Goal: Information Seeking & Learning: Check status

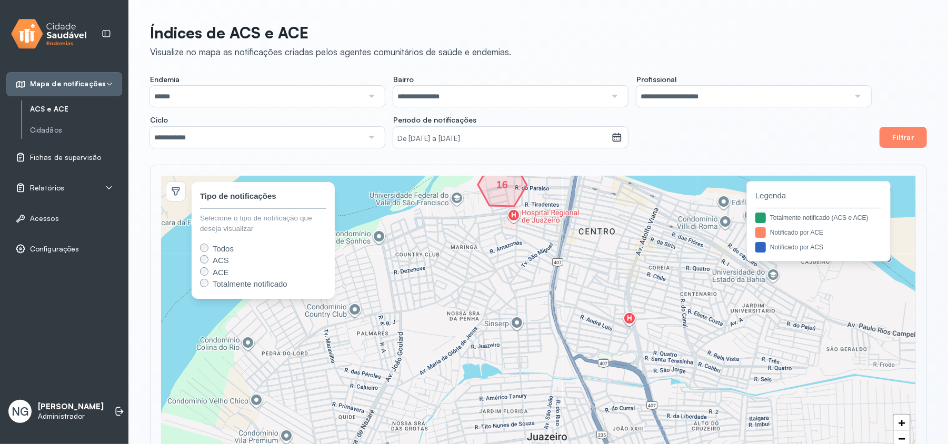
click at [49, 189] on span "Relatórios" at bounding box center [47, 188] width 34 height 9
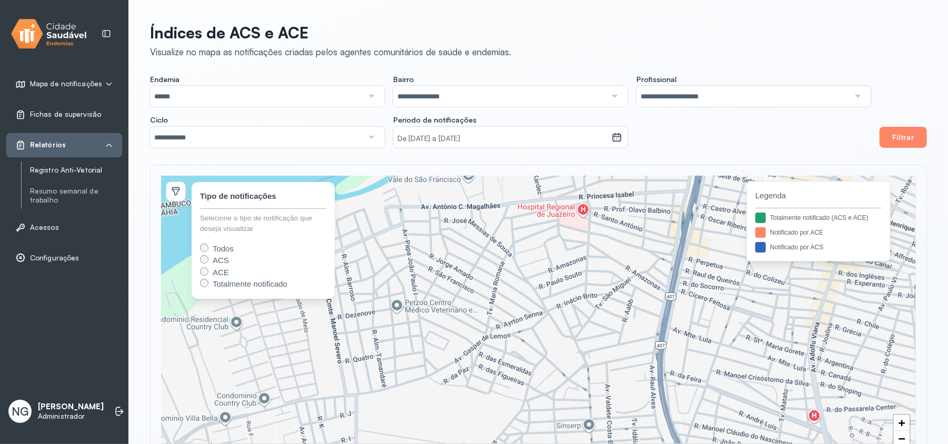
click at [52, 168] on link "Registro Anti-Vetorial" at bounding box center [76, 170] width 92 height 9
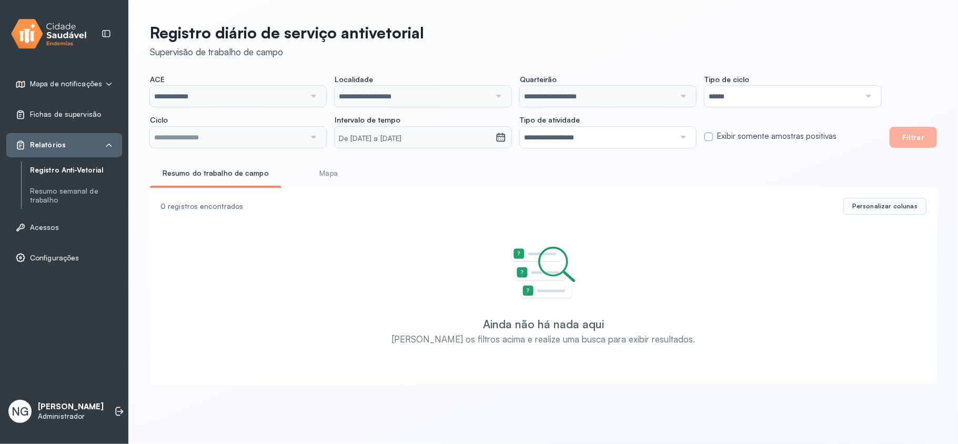
type input "**********"
click at [708, 135] on label at bounding box center [709, 137] width 8 height 8
click at [708, 137] on label at bounding box center [709, 137] width 8 height 8
click at [49, 196] on link "Resumo semanal de trabalho" at bounding box center [76, 196] width 92 height 18
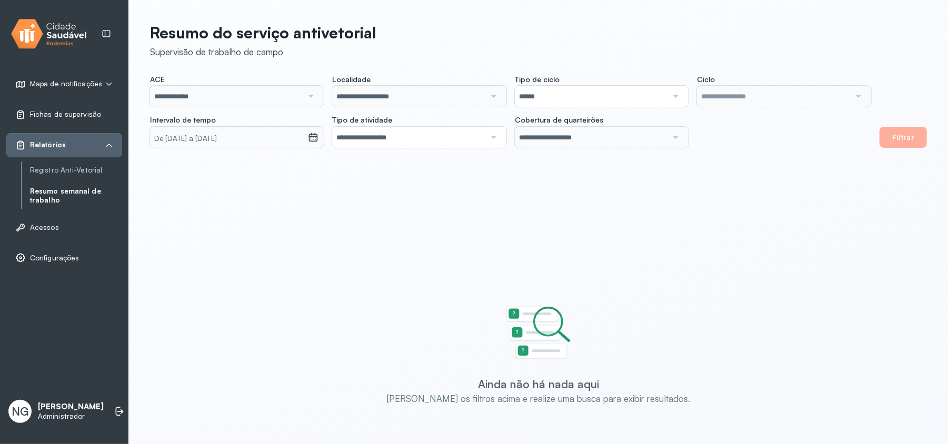
type input "**********"
click at [58, 115] on span "Fichas de supervisão" at bounding box center [65, 114] width 71 height 9
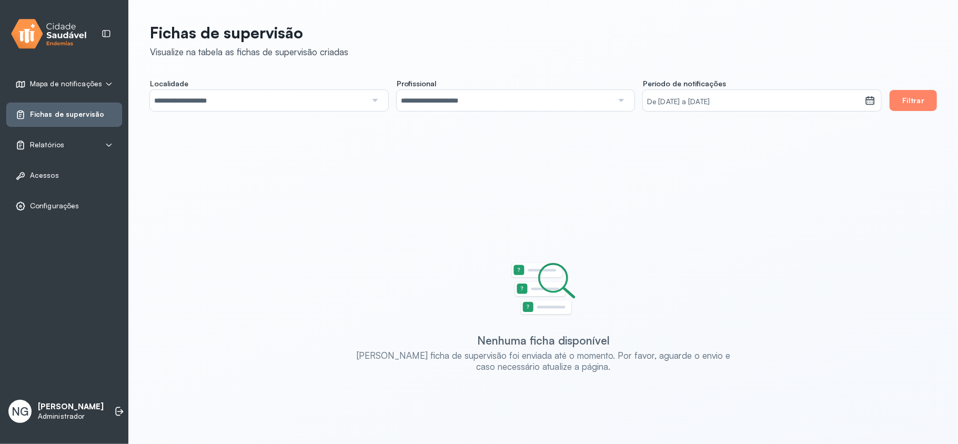
click at [48, 148] on span "Relatórios" at bounding box center [47, 145] width 34 height 9
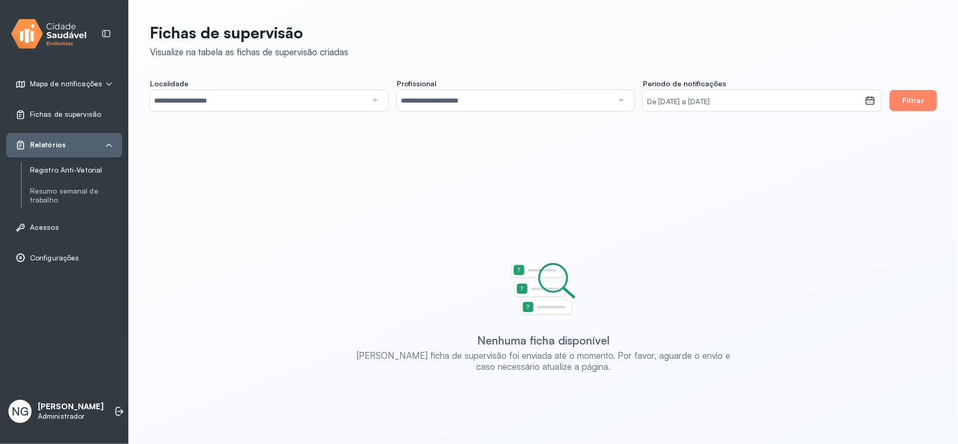
click at [70, 168] on link "Registro Anti-Vetorial" at bounding box center [76, 170] width 92 height 9
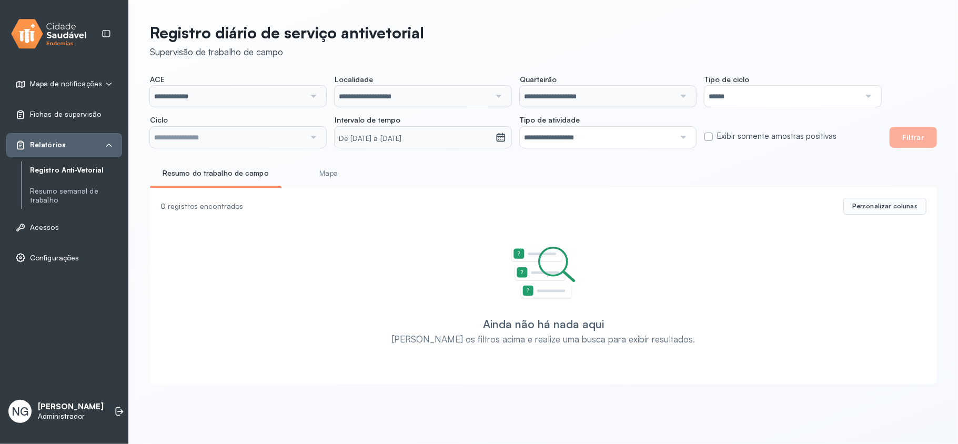
type input "**********"
click at [398, 144] on div "De [DATE] a [DATE]" at bounding box center [415, 137] width 161 height 21
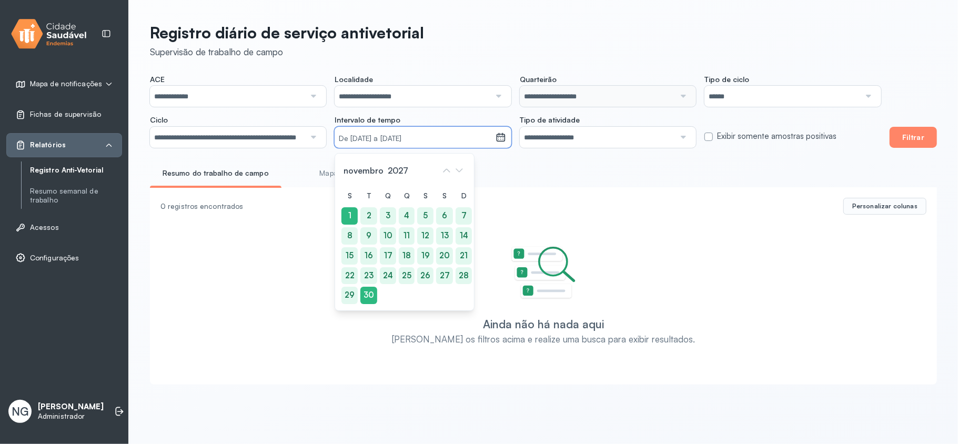
click at [398, 135] on small "De [DATE] a [DATE]" at bounding box center [415, 139] width 152 height 11
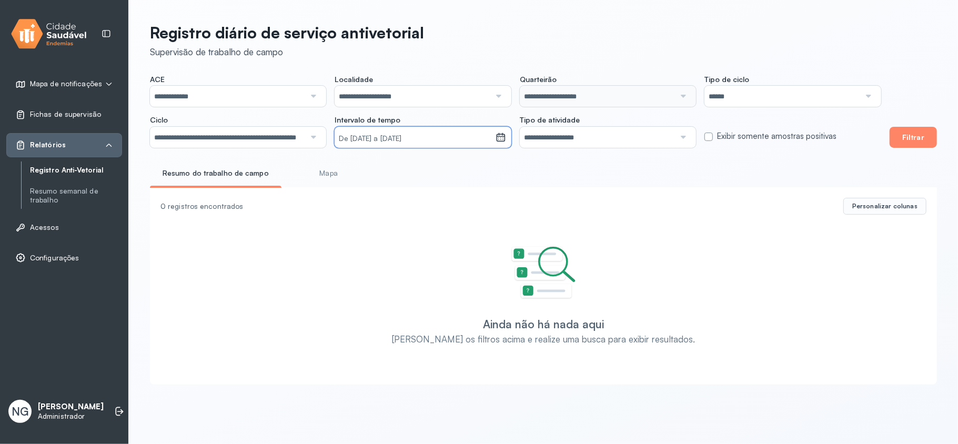
click at [283, 137] on input "**********" at bounding box center [227, 137] width 155 height 21
click at [221, 195] on div "**********" at bounding box center [543, 201] width 829 height 402
click at [898, 137] on button "Filtrar" at bounding box center [913, 137] width 47 height 21
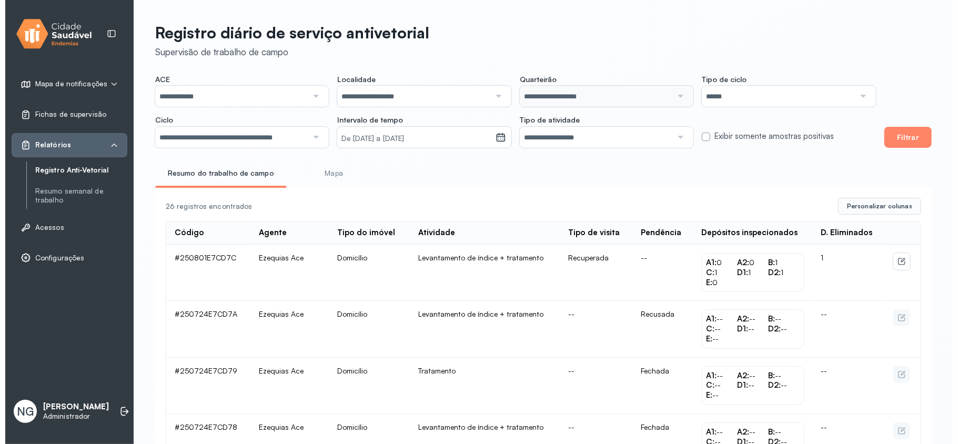
scroll to position [70, 0]
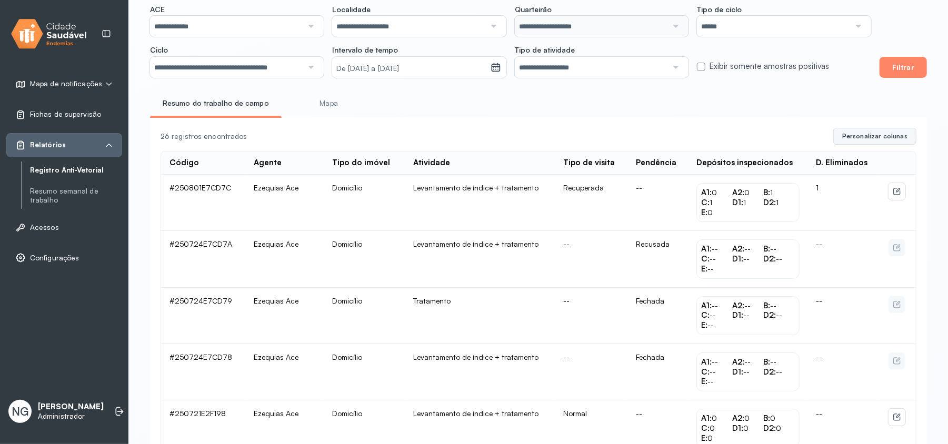
click at [887, 139] on span "Personalizar colunas" at bounding box center [874, 136] width 65 height 8
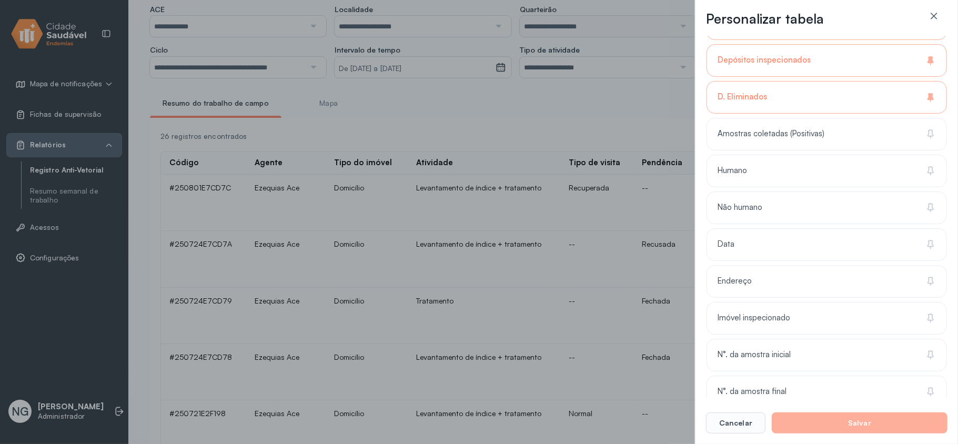
scroll to position [281, 0]
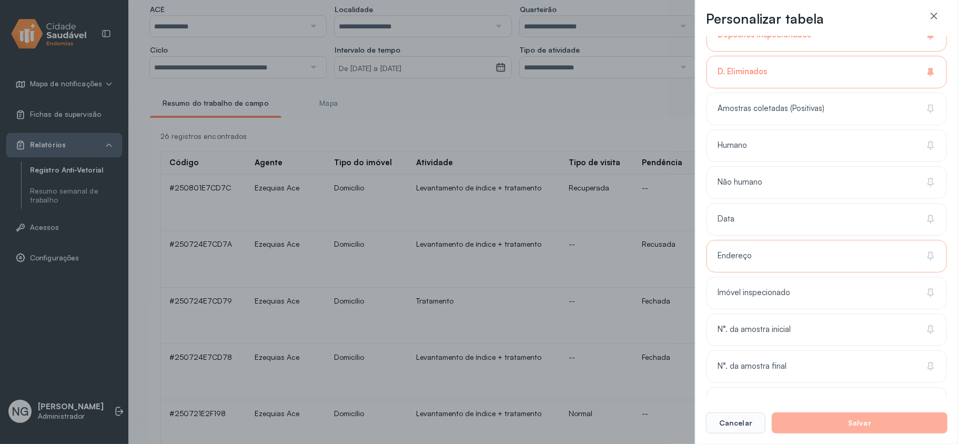
click at [740, 277] on div "Endereço" at bounding box center [827, 293] width 241 height 33
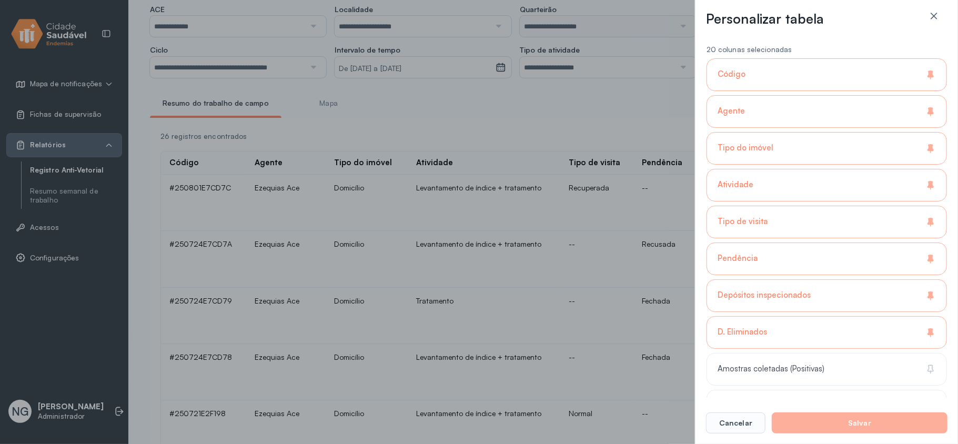
scroll to position [0, 0]
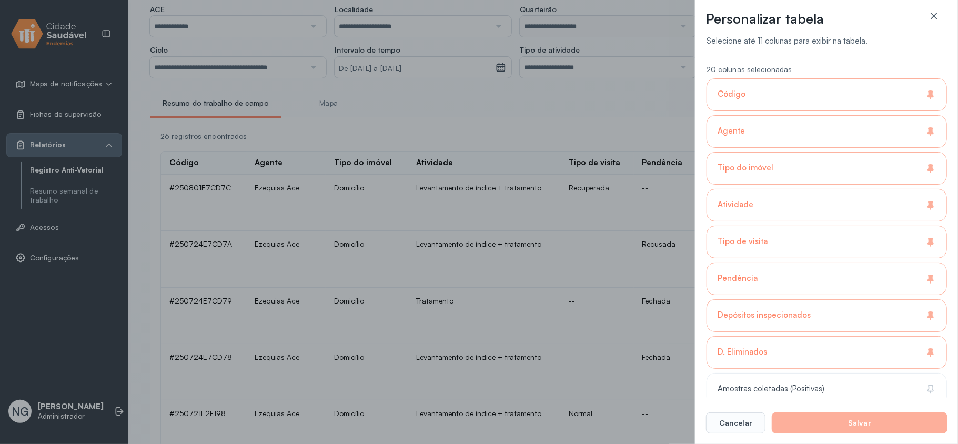
click at [763, 115] on div "Código" at bounding box center [827, 131] width 241 height 33
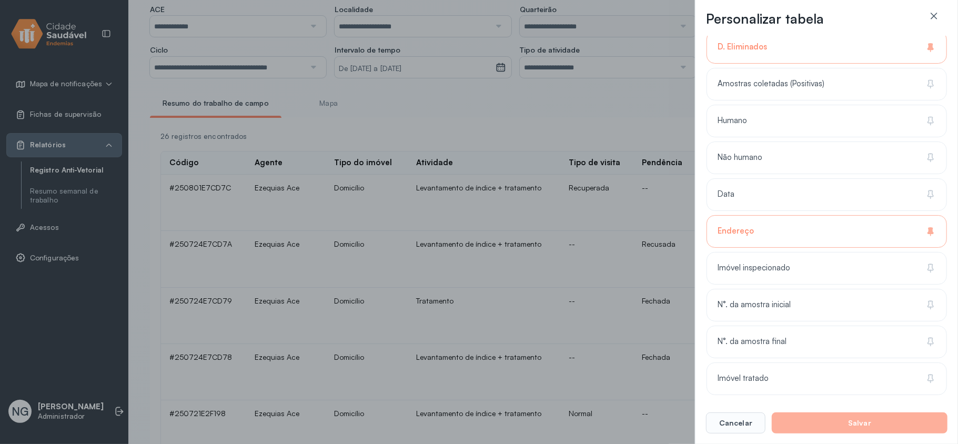
scroll to position [351, 0]
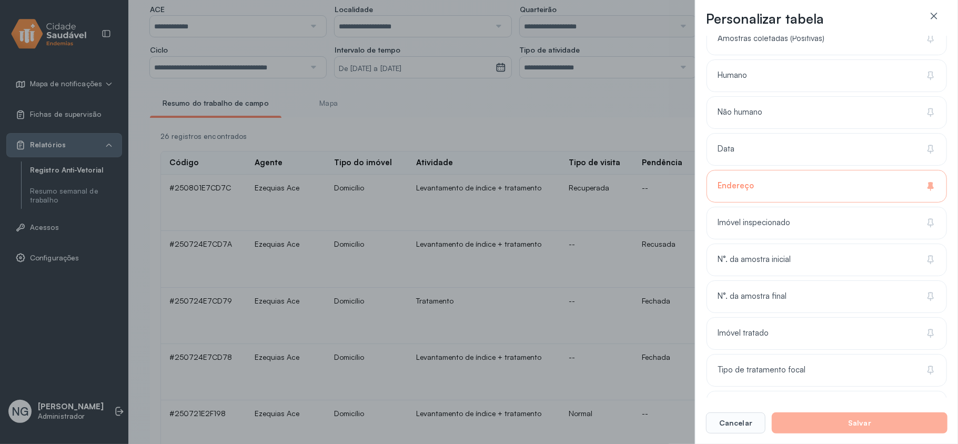
click at [870, 420] on button "Salvar" at bounding box center [860, 423] width 176 height 21
click at [828, 419] on button "Salvar" at bounding box center [860, 423] width 176 height 21
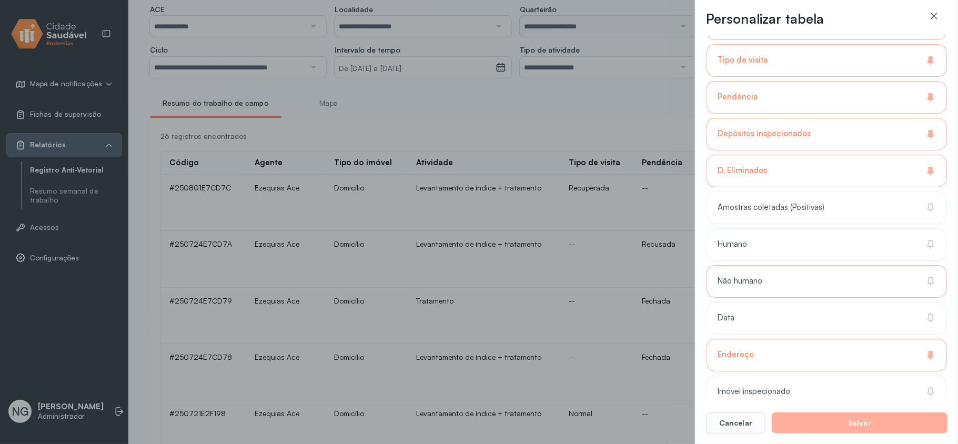
scroll to position [211, 0]
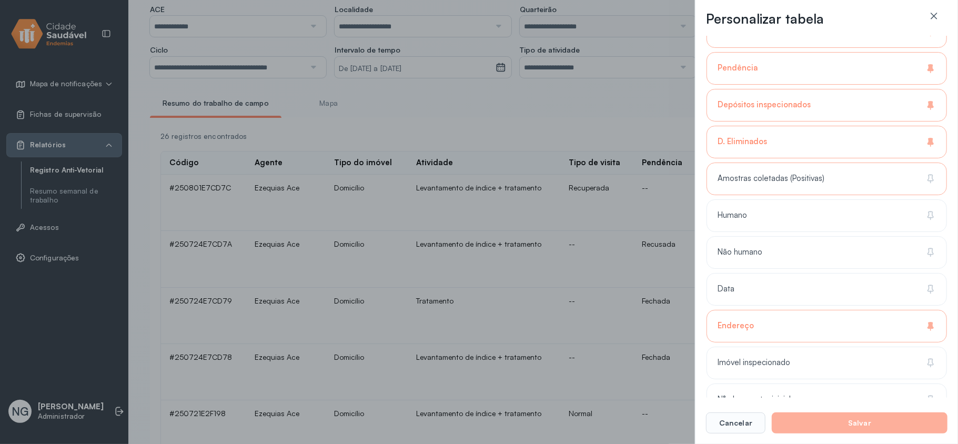
click at [778, 199] on div "Amostras coletadas (Positivas)" at bounding box center [827, 215] width 241 height 33
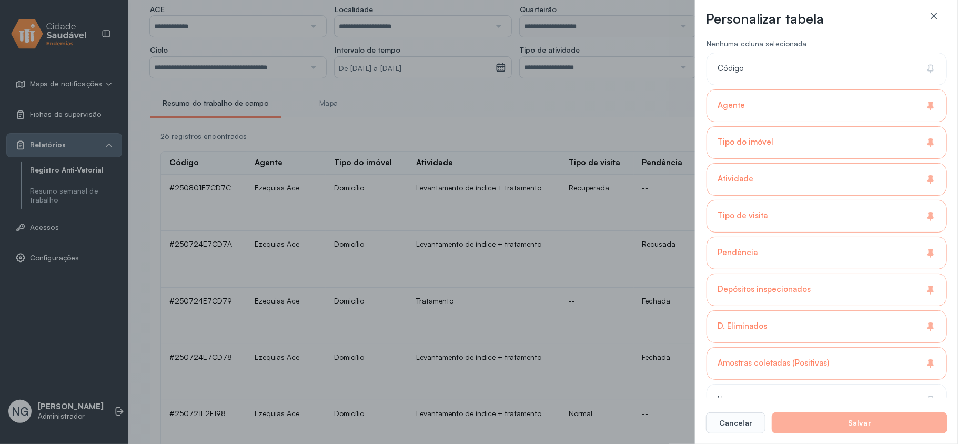
scroll to position [0, 0]
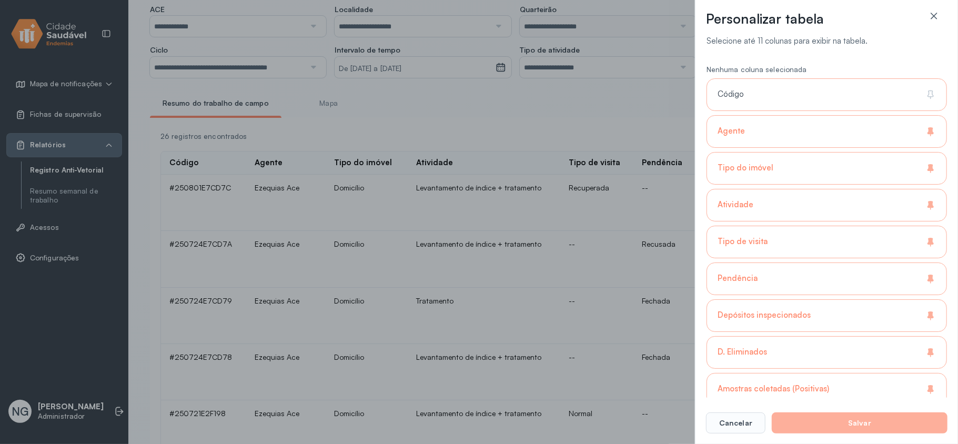
click at [758, 115] on div "Código" at bounding box center [827, 131] width 241 height 33
click at [857, 424] on button "Salvar" at bounding box center [860, 423] width 176 height 21
click at [841, 425] on button "Salvar" at bounding box center [860, 423] width 176 height 21
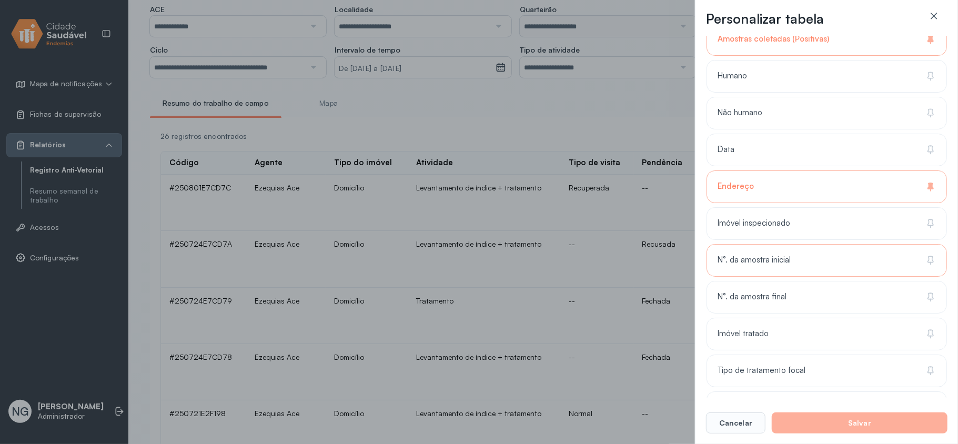
scroll to position [351, 0]
click at [763, 58] on div "20 colunas selecionadas Código Agente Tipo do imóvel Atividade Tipo de visita P…" at bounding box center [827, 86] width 241 height 756
click at [758, 170] on div "Data" at bounding box center [827, 186] width 241 height 33
drag, startPoint x: 868, startPoint y: 437, endPoint x: 871, endPoint y: 424, distance: 12.9
click at [868, 436] on div "Personalizar tabela Selecione até 11 colunas para exibir na tabela. 20 colunas …" at bounding box center [826, 222] width 263 height 444
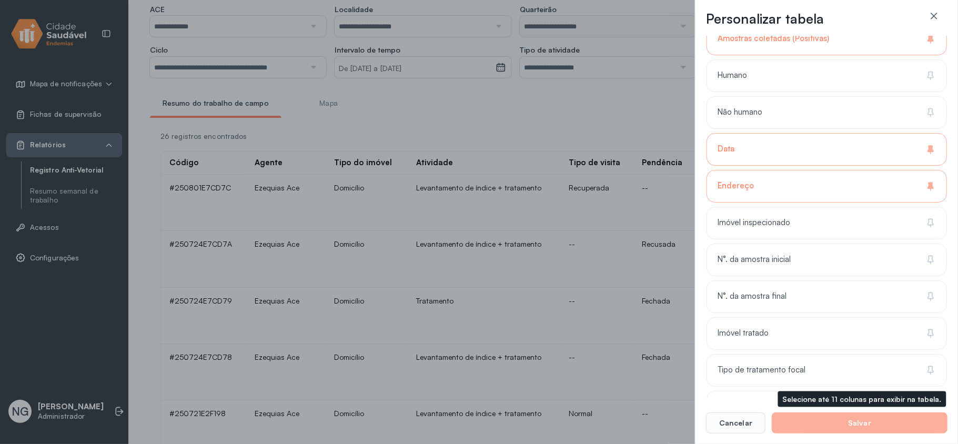
click at [872, 422] on button "Salvar" at bounding box center [860, 423] width 176 height 21
click at [851, 422] on button "Salvar" at bounding box center [860, 423] width 176 height 21
drag, startPoint x: 851, startPoint y: 422, endPoint x: 723, endPoint y: 311, distance: 169.3
click at [849, 422] on button "Salvar" at bounding box center [860, 423] width 176 height 21
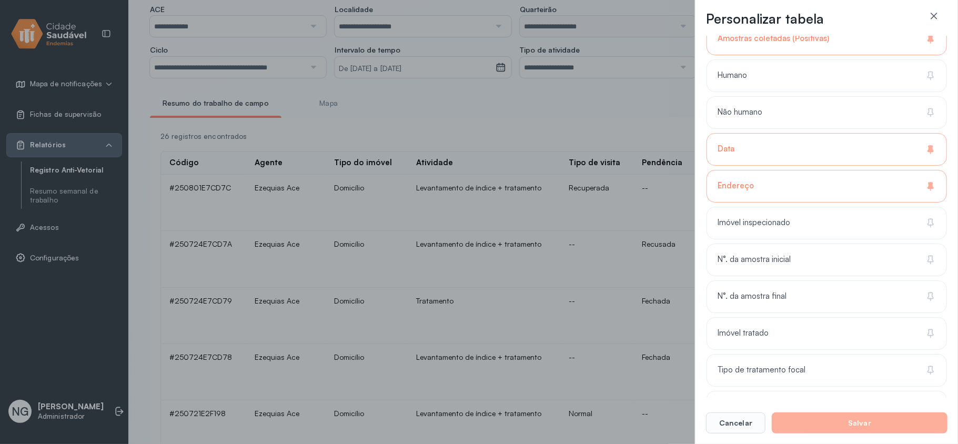
click at [840, 416] on button "Salvar" at bounding box center [860, 423] width 176 height 21
click at [735, 420] on button "Cancelar" at bounding box center [735, 423] width 59 height 21
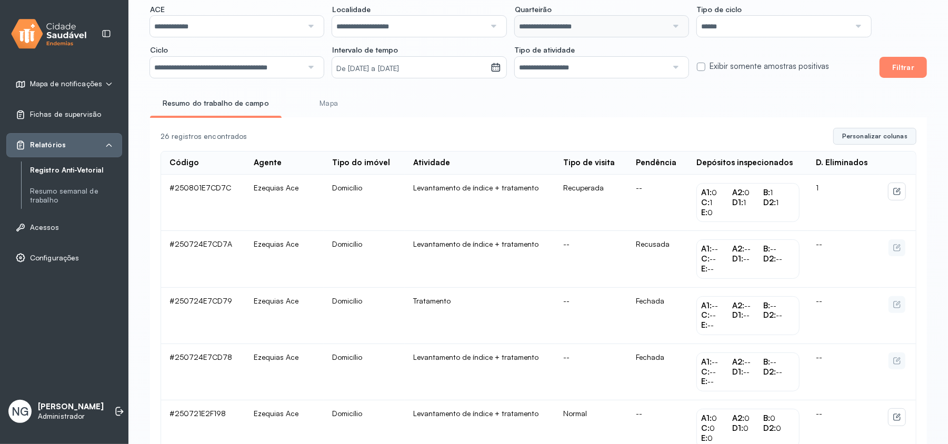
click at [879, 137] on span "Personalizar colunas" at bounding box center [874, 136] width 65 height 8
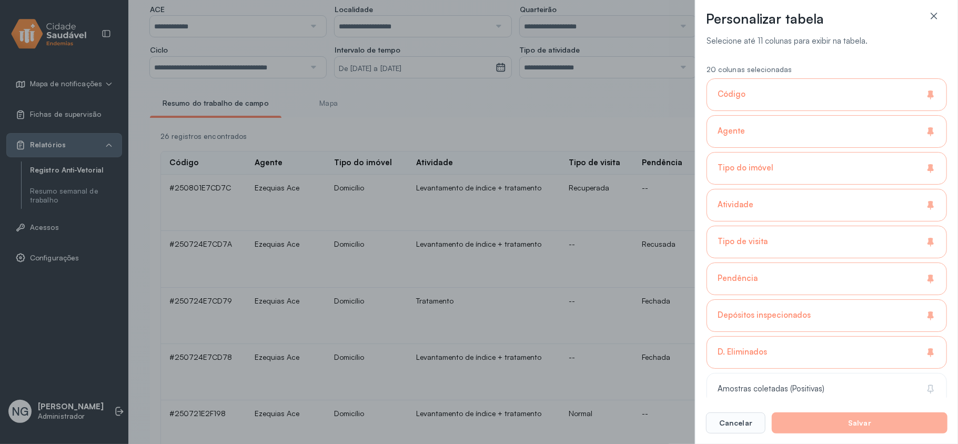
click at [868, 434] on div "Personalizar tabela Selecione até 11 colunas para exibir na tabela. 20 colunas …" at bounding box center [826, 222] width 263 height 444
click at [871, 424] on button "Salvar" at bounding box center [860, 423] width 176 height 21
click at [871, 423] on button "Salvar" at bounding box center [860, 423] width 176 height 21
click at [871, 422] on button "Salvar" at bounding box center [860, 423] width 176 height 21
click at [824, 410] on div "Amostras coletadas (Positivas)" at bounding box center [827, 426] width 241 height 33
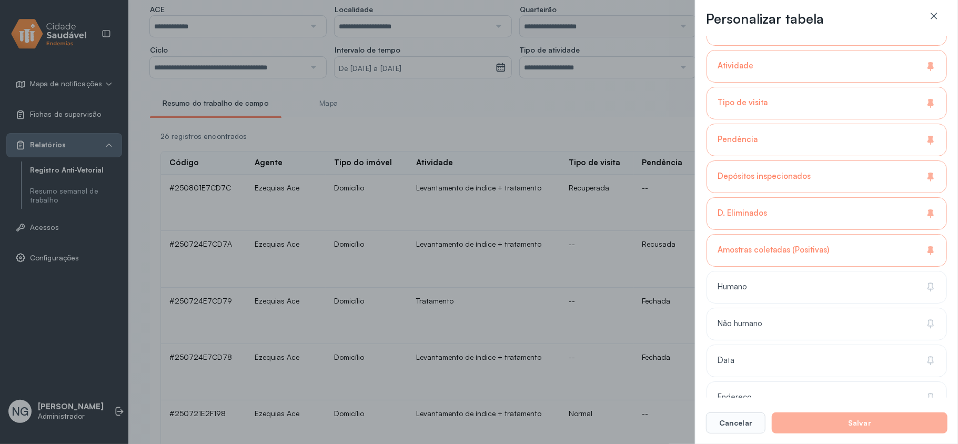
scroll to position [140, 0]
click at [825, 428] on button "Salvar" at bounding box center [860, 423] width 176 height 21
click at [792, 307] on div "Humano" at bounding box center [827, 323] width 241 height 33
click at [792, 344] on div "Não humano" at bounding box center [827, 360] width 241 height 33
click at [792, 381] on div "Data" at bounding box center [827, 397] width 241 height 33
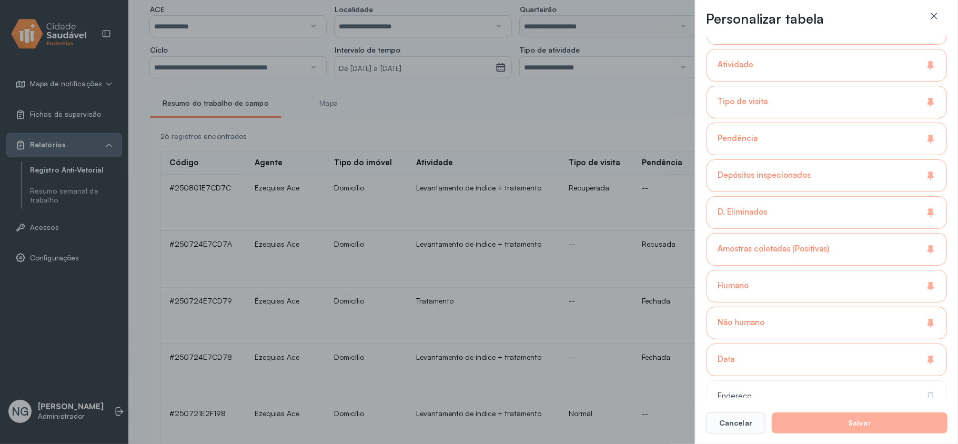
click at [805, 423] on button "Salvar" at bounding box center [860, 423] width 176 height 21
drag, startPoint x: 805, startPoint y: 423, endPoint x: 769, endPoint y: 338, distance: 92.7
click at [805, 422] on button "Salvar" at bounding box center [860, 423] width 176 height 21
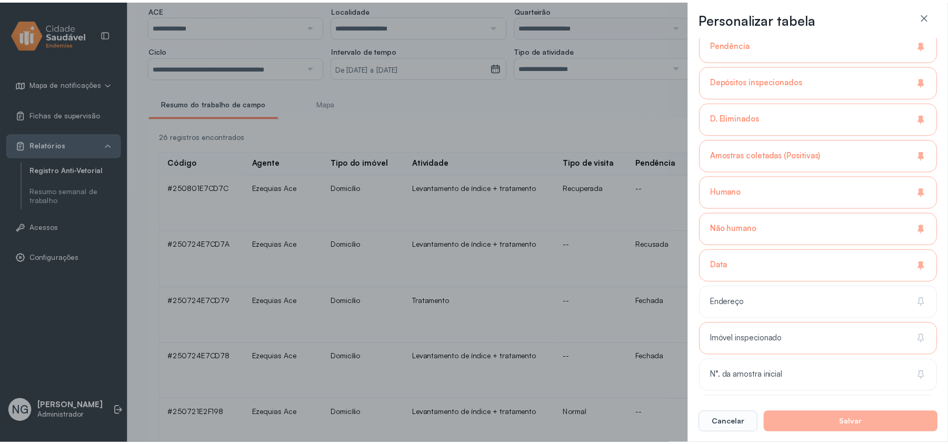
scroll to position [351, 0]
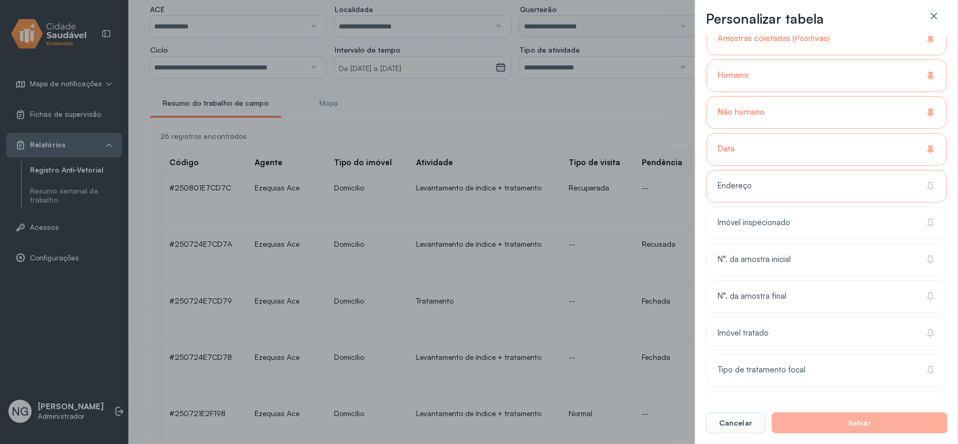
drag, startPoint x: 759, startPoint y: 186, endPoint x: 760, endPoint y: 208, distance: 22.1
click at [759, 207] on div "Endereço" at bounding box center [827, 223] width 241 height 33
click at [760, 208] on div "20 colunas selecionadas Código Agente Tipo do imóvel Atividade Tipo de visita P…" at bounding box center [827, 86] width 241 height 756
click at [760, 244] on div "Imóvel inspecionado" at bounding box center [827, 260] width 241 height 33
click at [765, 264] on span "N°. da amostra inicial" at bounding box center [754, 260] width 73 height 10
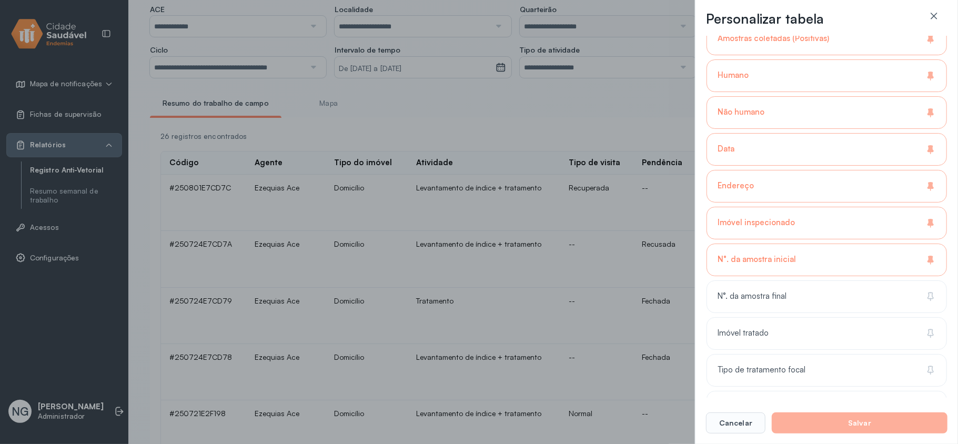
drag, startPoint x: 765, startPoint y: 304, endPoint x: 754, endPoint y: 356, distance: 53.4
click at [765, 302] on span "N°. da amostra final" at bounding box center [752, 297] width 69 height 10
click at [736, 426] on button "Cancelar" at bounding box center [735, 423] width 59 height 21
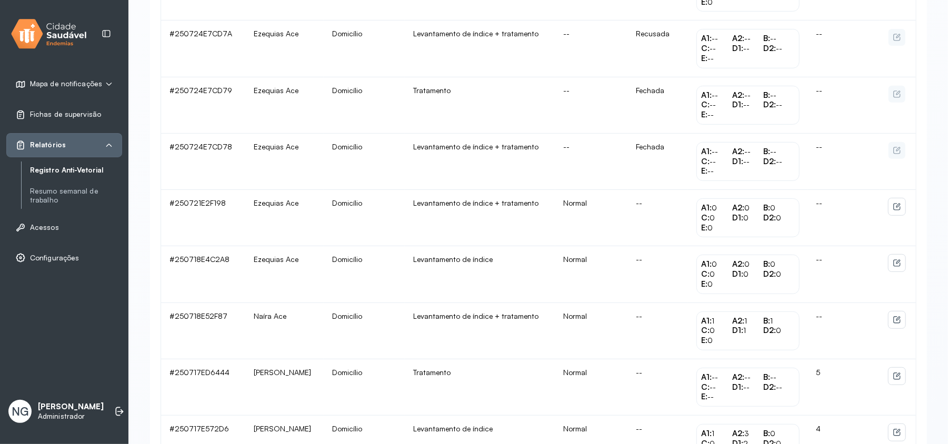
scroll to position [70, 0]
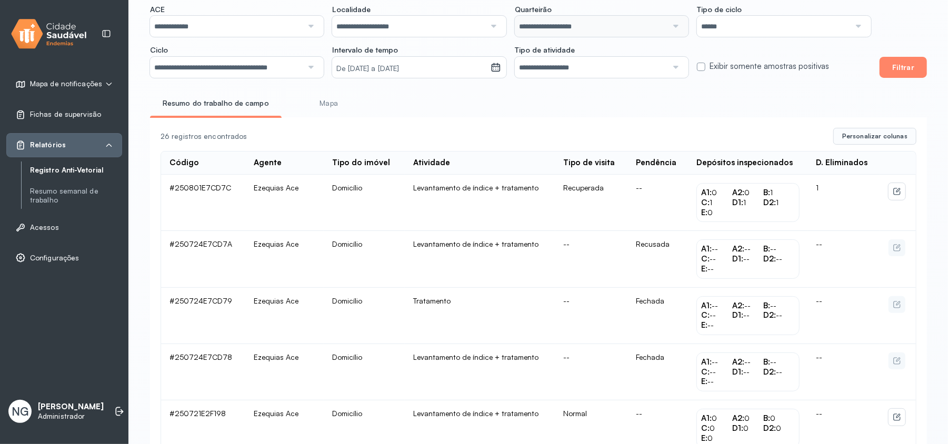
click at [314, 107] on link "Mapa" at bounding box center [329, 103] width 78 height 17
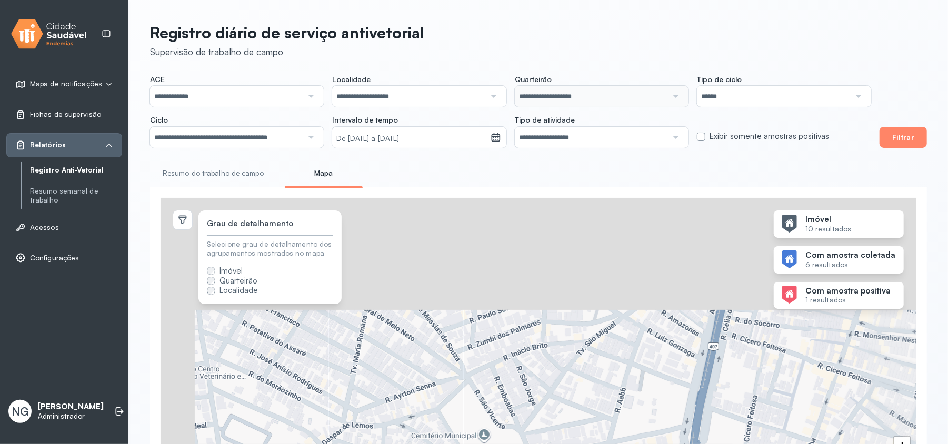
drag, startPoint x: 476, startPoint y: 274, endPoint x: 529, endPoint y: 402, distance: 139.2
click at [529, 401] on div "7 + −" at bounding box center [539, 344] width 756 height 293
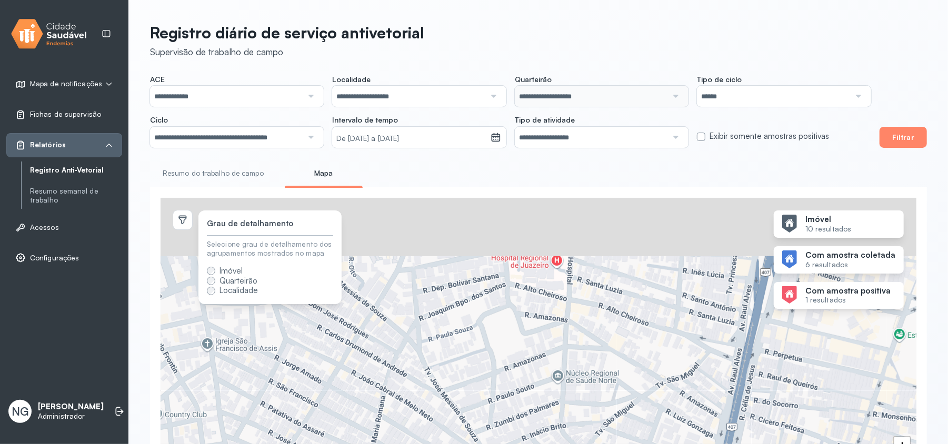
drag, startPoint x: 446, startPoint y: 292, endPoint x: 483, endPoint y: 409, distance: 123.0
click at [479, 408] on div "7 + −" at bounding box center [539, 344] width 756 height 293
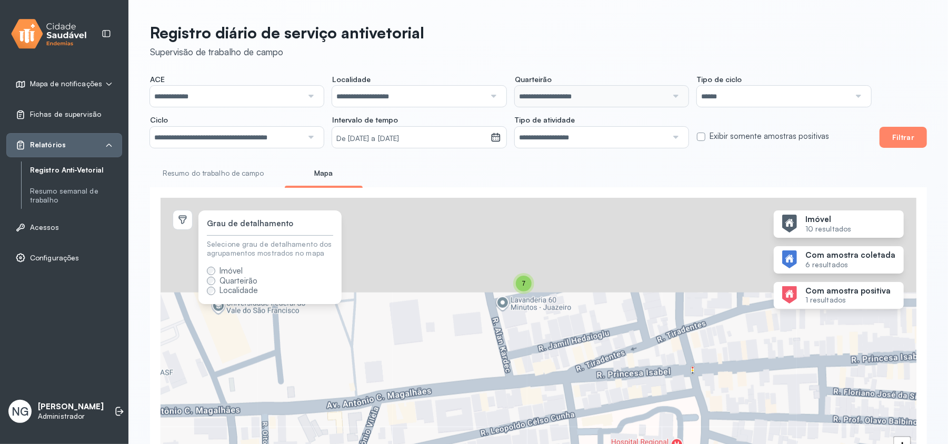
drag, startPoint x: 489, startPoint y: 257, endPoint x: 500, endPoint y: 375, distance: 118.4
click at [500, 375] on div "7 + −" at bounding box center [539, 344] width 756 height 293
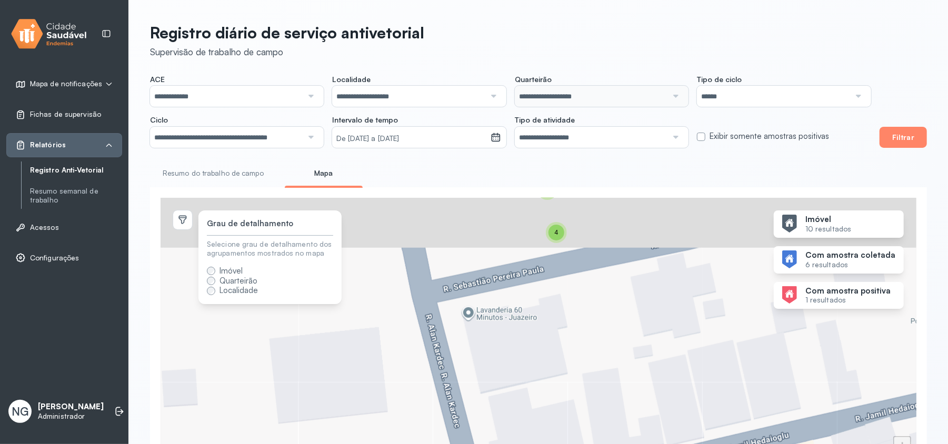
drag, startPoint x: 528, startPoint y: 357, endPoint x: 529, endPoint y: 392, distance: 35.3
click at [529, 392] on div "4 3 + −" at bounding box center [539, 344] width 756 height 293
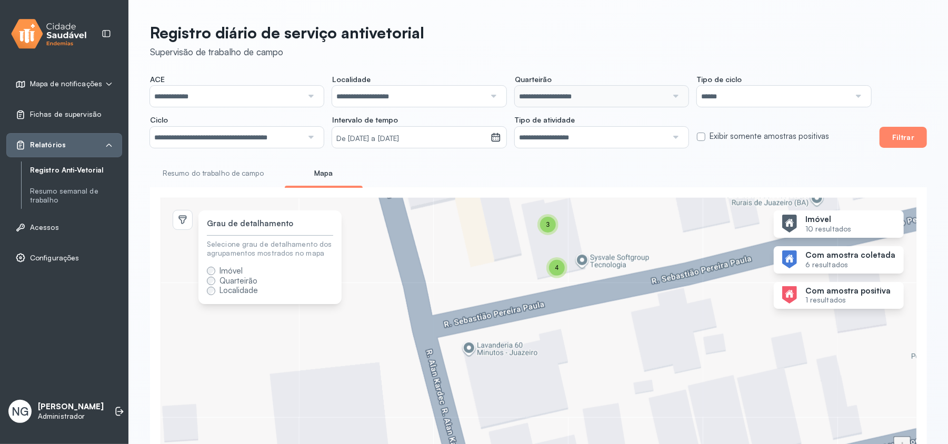
click at [556, 275] on div "4" at bounding box center [557, 268] width 16 height 16
click at [227, 175] on link "Resumo do trabalho de campo" at bounding box center [213, 173] width 126 height 17
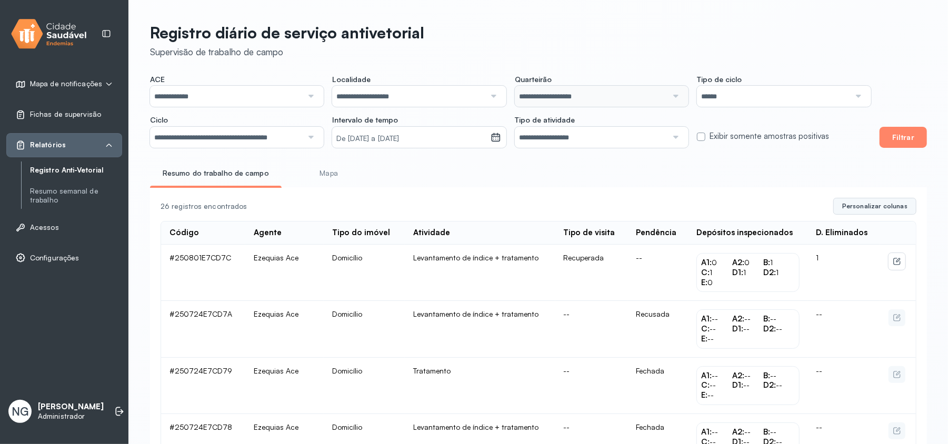
click at [878, 211] on span "Personalizar colunas" at bounding box center [874, 206] width 65 height 8
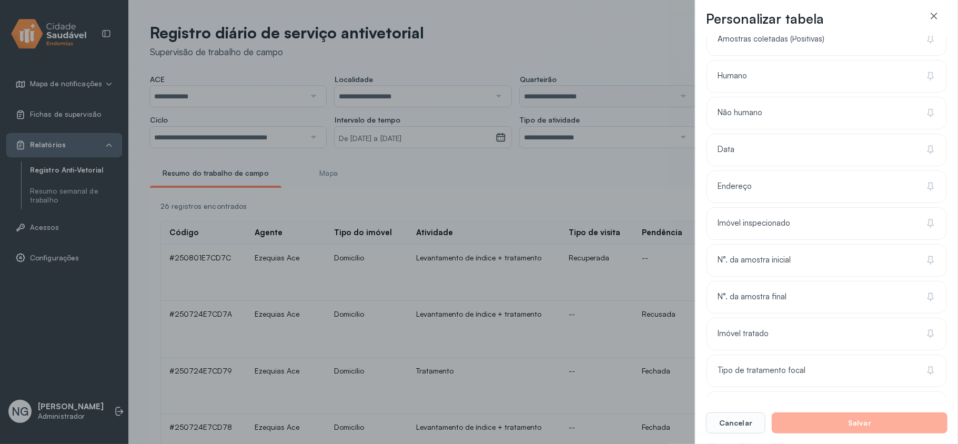
scroll to position [351, 0]
click at [863, 423] on button "Salvar" at bounding box center [860, 423] width 176 height 21
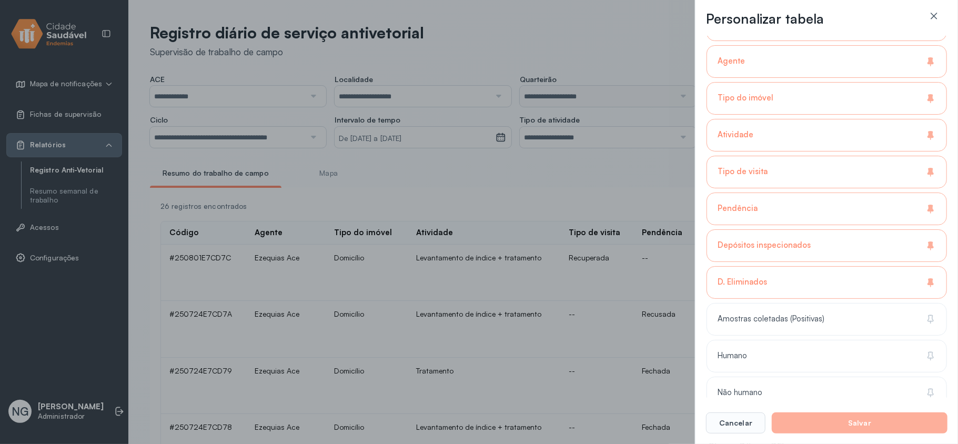
scroll to position [140, 0]
click at [865, 270] on div "Amostras coletadas (Positivas)" at bounding box center [827, 286] width 241 height 33
click at [851, 307] on div "Humano" at bounding box center [827, 323] width 241 height 33
click at [794, 344] on div "Não humano" at bounding box center [827, 360] width 241 height 33
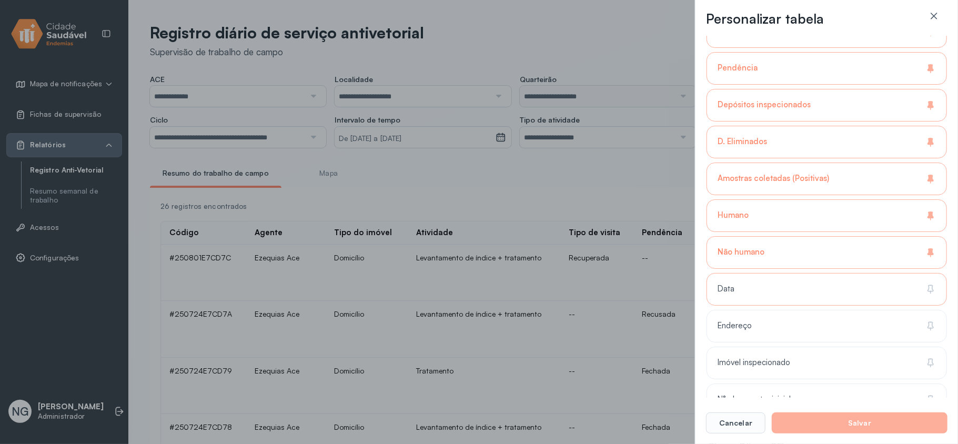
click at [794, 310] on div "Data" at bounding box center [827, 326] width 241 height 33
click at [823, 285] on div "Data" at bounding box center [827, 289] width 241 height 33
click at [813, 307] on div "20 colunas selecionadas Código Agente Tipo do imóvel Atividade Tipo de visita P…" at bounding box center [827, 297] width 241 height 756
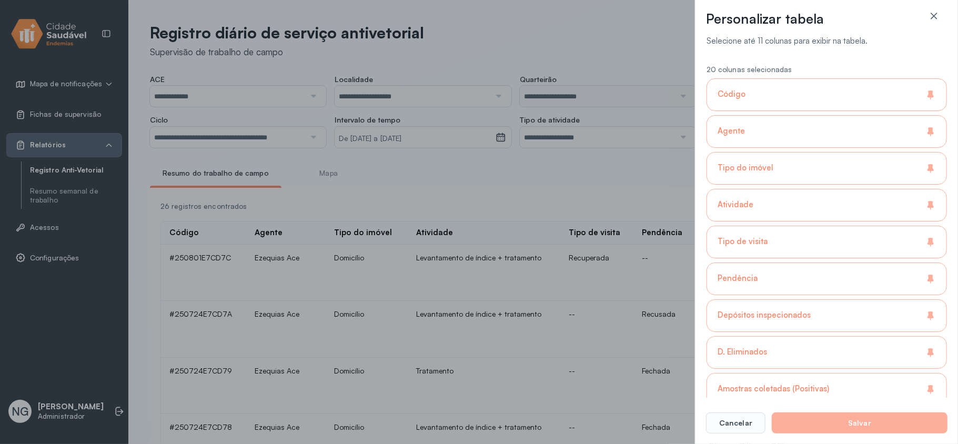
click at [796, 115] on div "Código" at bounding box center [827, 131] width 241 height 33
click at [790, 152] on div "Agente" at bounding box center [827, 168] width 241 height 33
click at [782, 152] on div "Agente" at bounding box center [827, 168] width 241 height 33
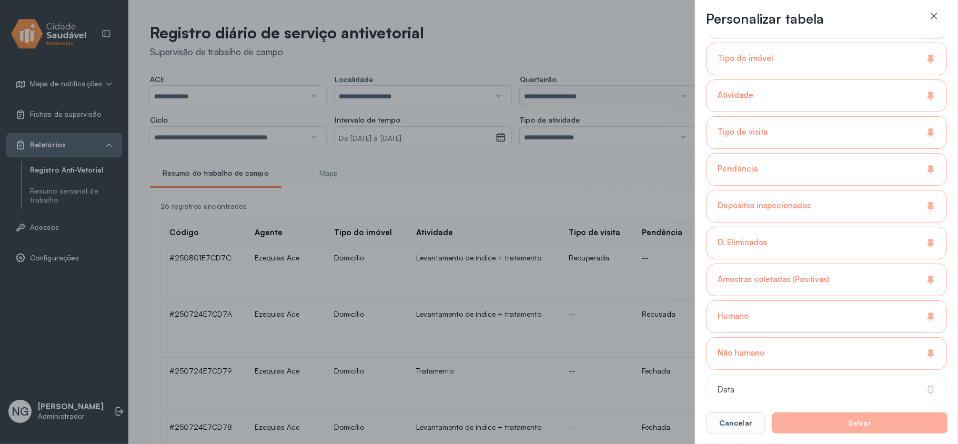
scroll to position [281, 0]
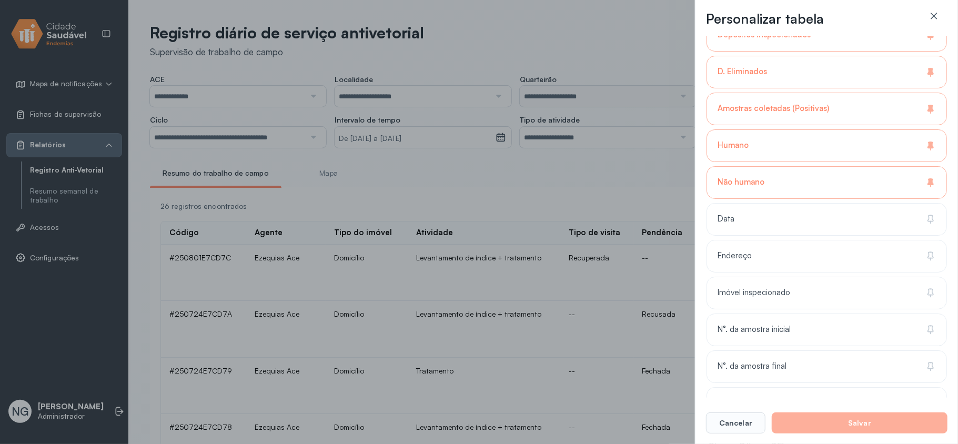
click at [786, 188] on div "Não humano" at bounding box center [827, 182] width 241 height 33
click at [784, 150] on div "Humano" at bounding box center [827, 145] width 241 height 33
click at [859, 413] on button "Salvar" at bounding box center [860, 423] width 176 height 21
click at [860, 417] on button "Salvar" at bounding box center [860, 423] width 176 height 21
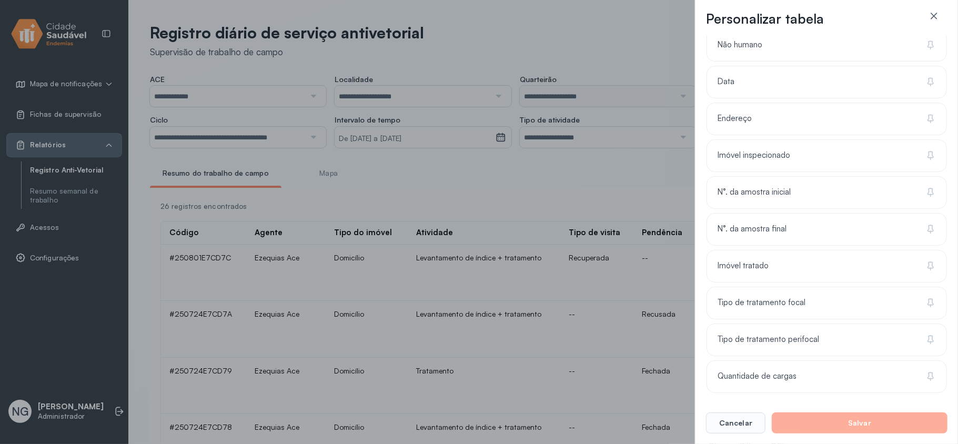
scroll to position [424, 0]
click at [835, 418] on button "Salvar" at bounding box center [860, 423] width 176 height 21
click at [935, 17] on icon at bounding box center [934, 16] width 11 height 11
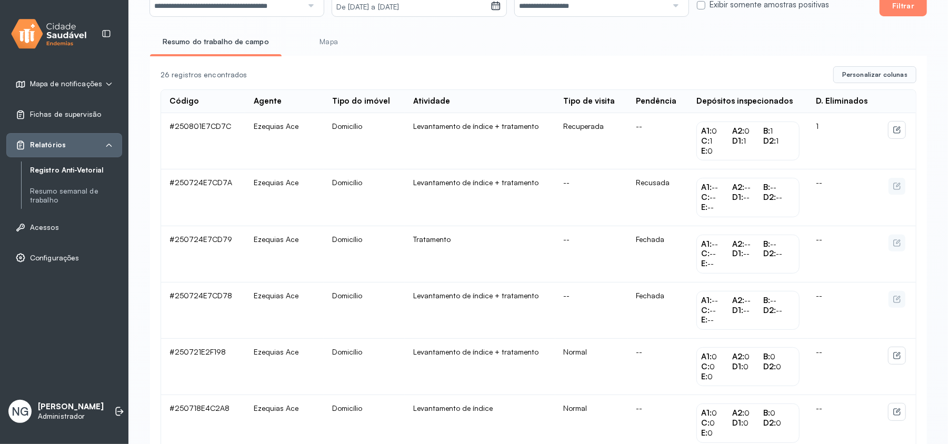
scroll to position [140, 0]
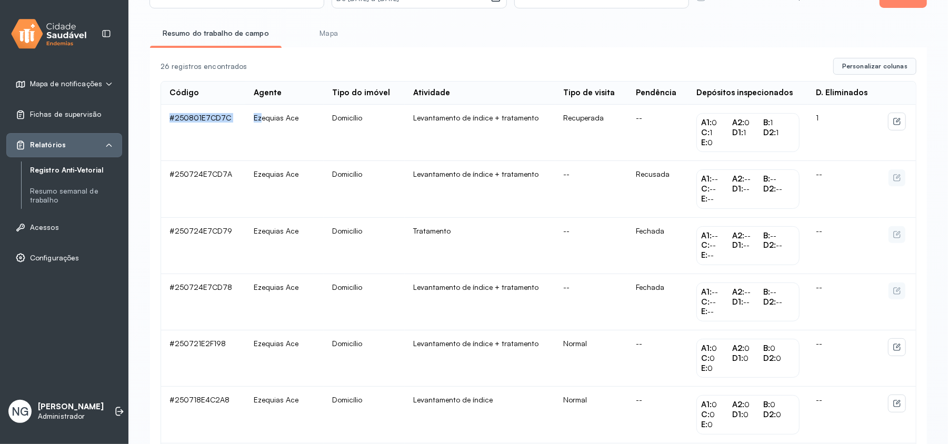
drag, startPoint x: 169, startPoint y: 117, endPoint x: 256, endPoint y: 118, distance: 86.3
click at [256, 161] on tr "#250801E7CD7C Ezequias Ace Domicílio Levantamento de índice + tratamento Recupe…" at bounding box center [538, 189] width 755 height 56
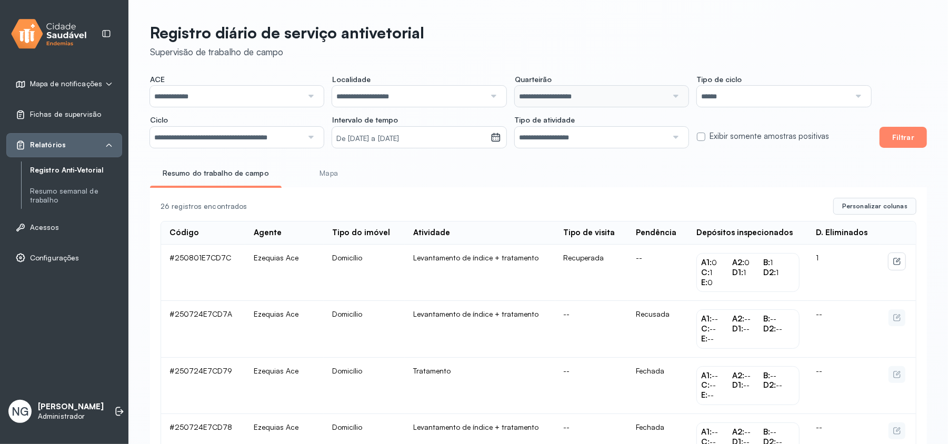
click at [703, 136] on label at bounding box center [701, 137] width 8 height 8
click at [701, 136] on label at bounding box center [701, 137] width 8 height 8
click at [559, 138] on input "**********" at bounding box center [591, 137] width 153 height 21
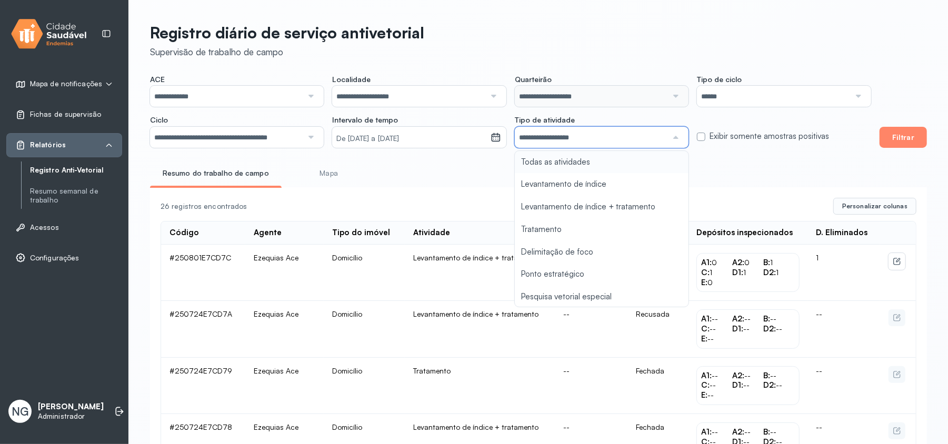
click at [559, 138] on input "**********" at bounding box center [591, 137] width 153 height 21
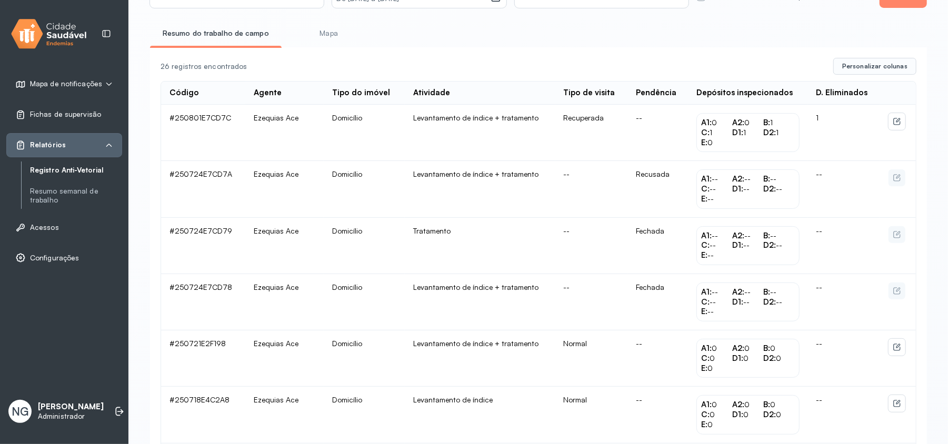
scroll to position [70, 0]
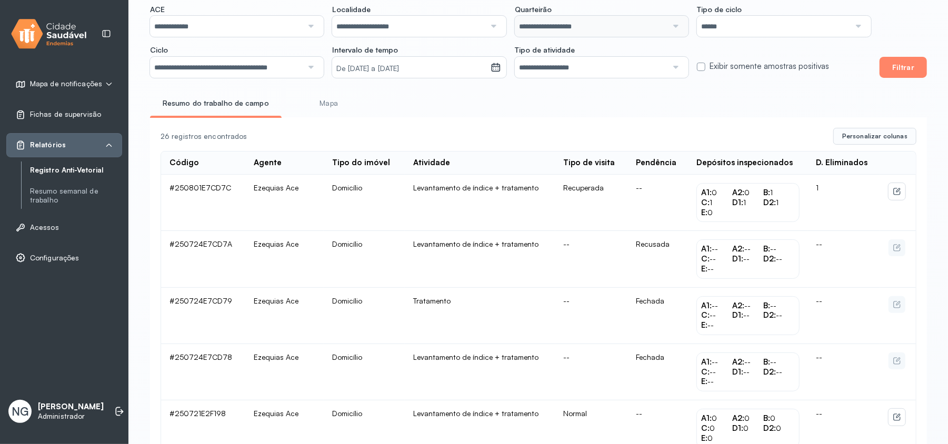
click at [318, 101] on link "Mapa" at bounding box center [329, 103] width 78 height 17
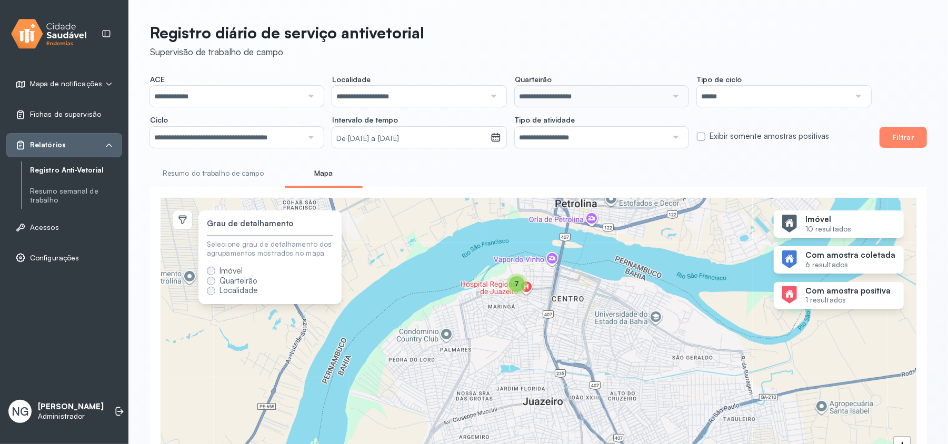
click at [518, 285] on span "7" at bounding box center [517, 284] width 4 height 7
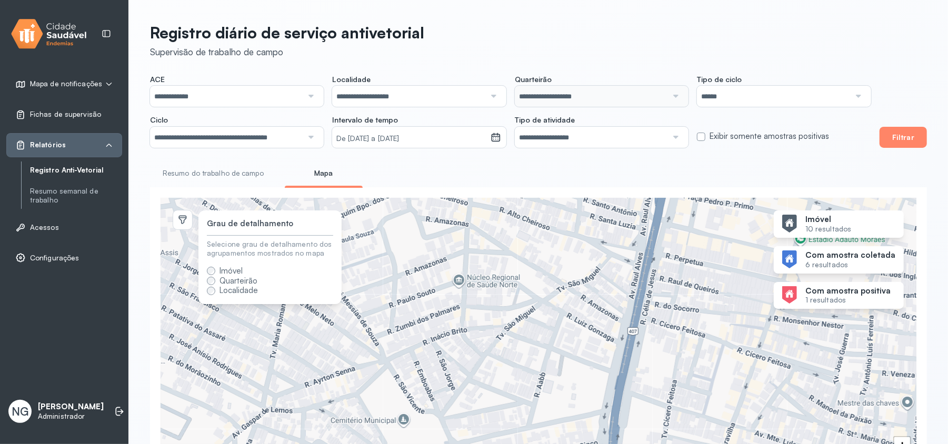
drag, startPoint x: 448, startPoint y: 295, endPoint x: 495, endPoint y: 382, distance: 98.7
click at [495, 382] on div "7 + −" at bounding box center [539, 344] width 756 height 293
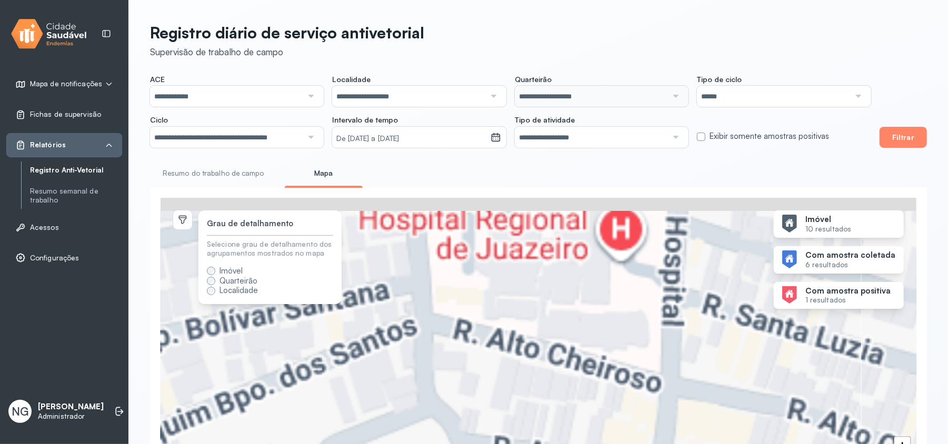
drag, startPoint x: 476, startPoint y: 286, endPoint x: 535, endPoint y: 477, distance: 199.4
click at [535, 444] on html "**********" at bounding box center [474, 259] width 948 height 518
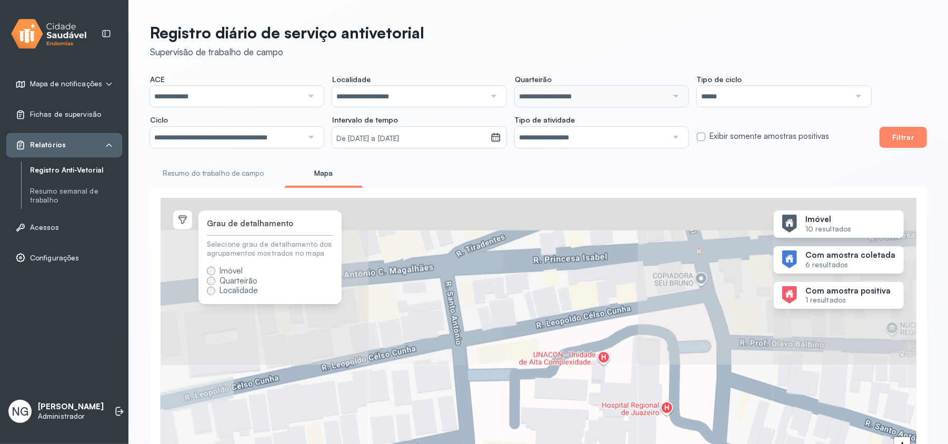
drag, startPoint x: 466, startPoint y: 312, endPoint x: 522, endPoint y: 474, distance: 171.1
click at [522, 444] on html "**********" at bounding box center [474, 259] width 948 height 518
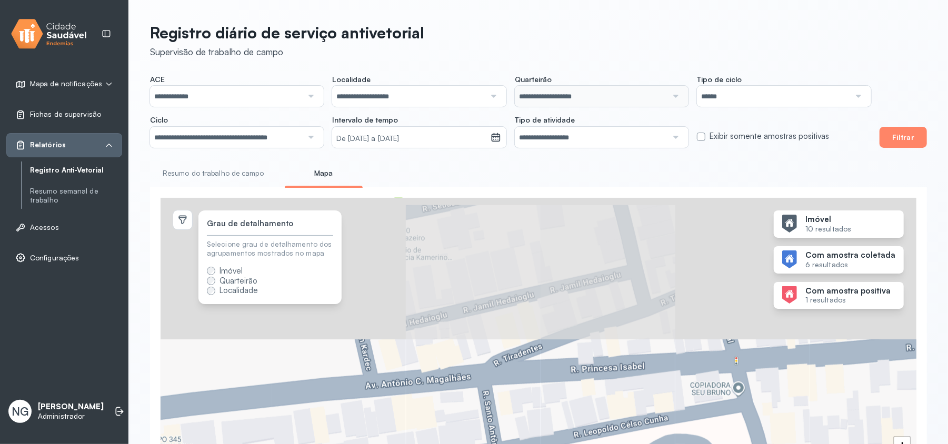
drag, startPoint x: 504, startPoint y: 306, endPoint x: 506, endPoint y: 377, distance: 71.6
click at [506, 377] on div "7 + −" at bounding box center [539, 344] width 756 height 293
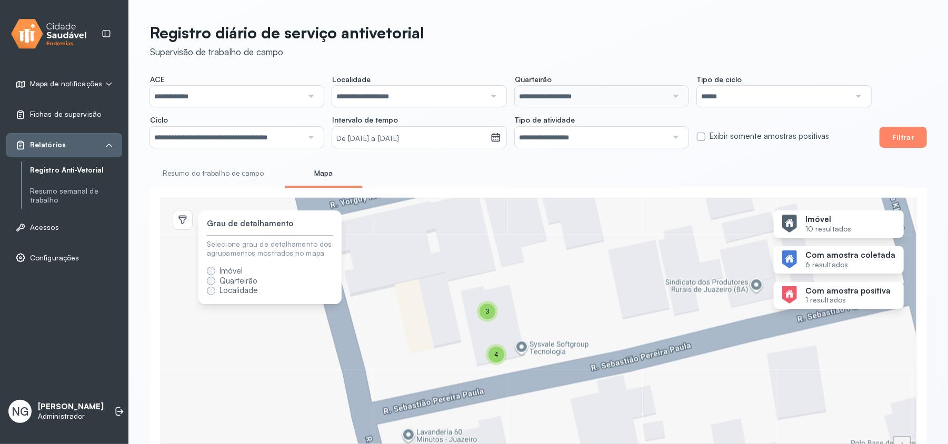
click at [495, 361] on div "4" at bounding box center [496, 355] width 16 height 16
click at [483, 309] on div "3" at bounding box center [487, 312] width 16 height 16
click at [65, 200] on link "Resumo semanal de trabalho" at bounding box center [76, 196] width 92 height 18
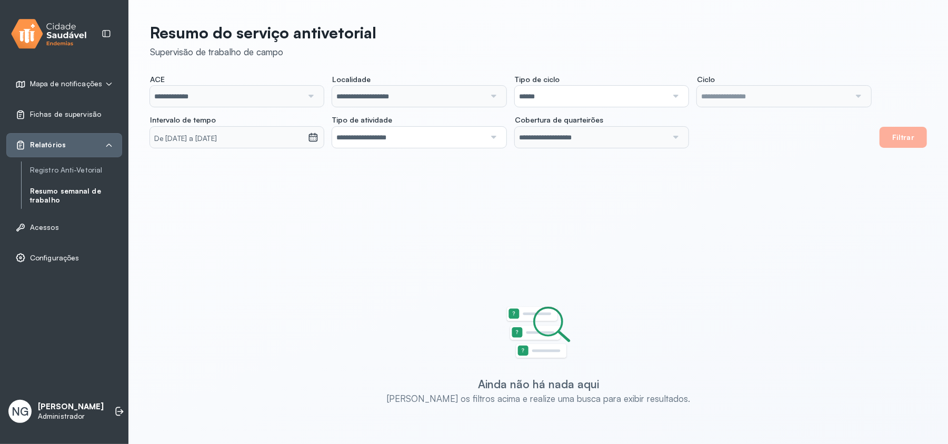
type input "**********"
click at [897, 139] on button "Filtrar" at bounding box center [902, 137] width 47 height 21
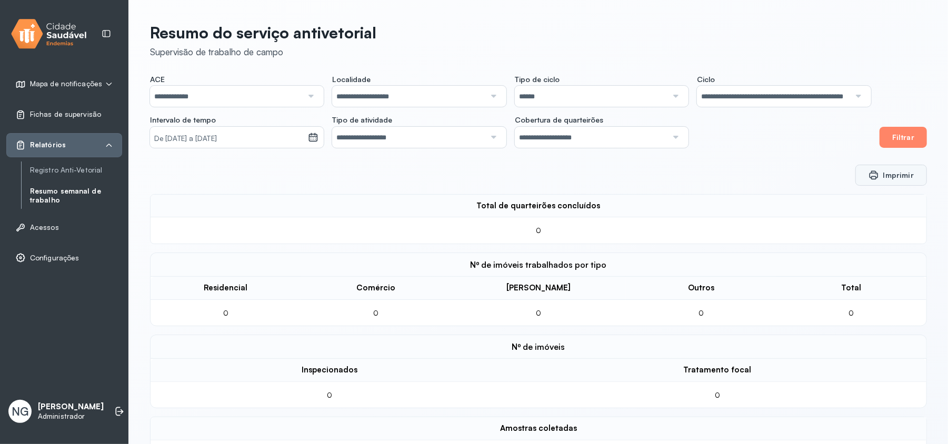
click at [883, 173] on button "Imprimir" at bounding box center [891, 175] width 72 height 21
click at [76, 169] on link "Registro Anti-Vetorial" at bounding box center [76, 170] width 92 height 9
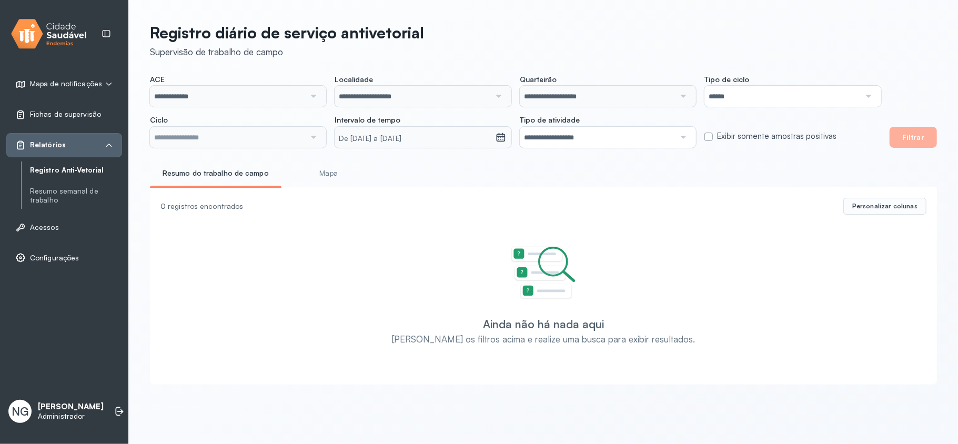
type input "**********"
click at [321, 173] on link "Mapa" at bounding box center [329, 173] width 78 height 17
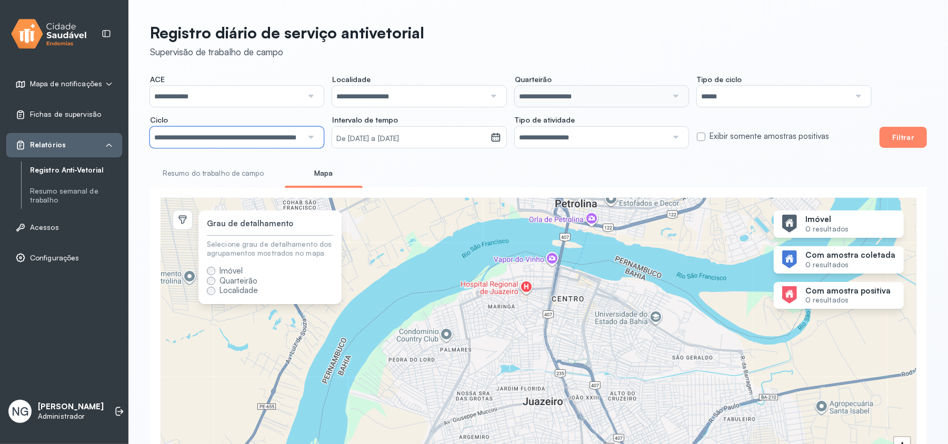
click at [253, 134] on input "**********" at bounding box center [226, 137] width 153 height 21
click at [71, 186] on link "Resumo semanal de trabalho" at bounding box center [76, 196] width 92 height 22
click at [68, 191] on link "Resumo semanal de trabalho" at bounding box center [76, 196] width 92 height 18
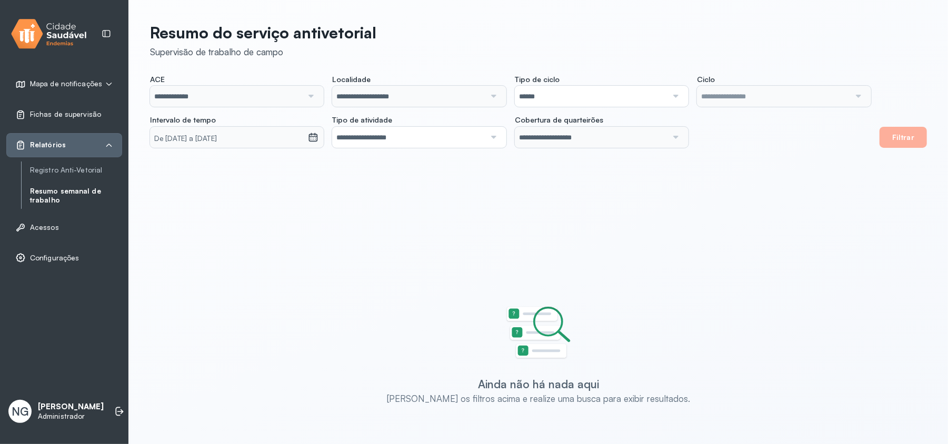
type input "**********"
click at [643, 207] on div "**********" at bounding box center [538, 223] width 819 height 446
click at [57, 173] on link "Registro Anti-Vetorial" at bounding box center [76, 170] width 92 height 9
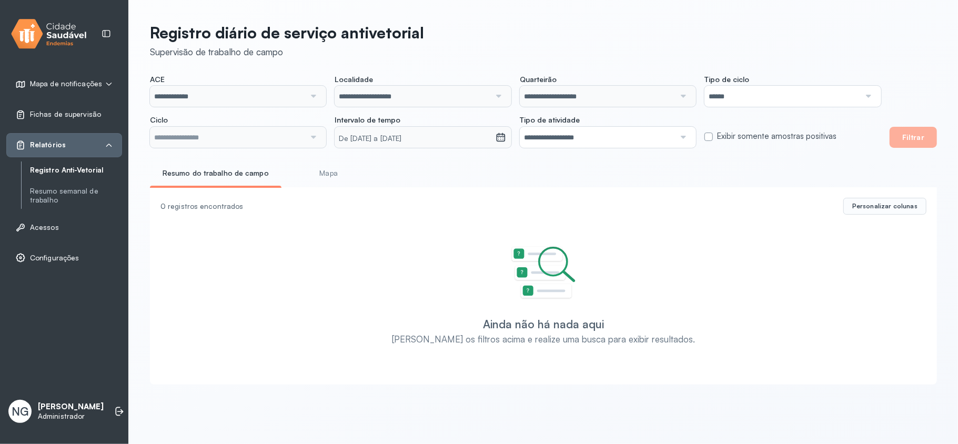
type input "**********"
click at [482, 261] on div "Ainda não há nada aqui Ajuste os filtros acima e realize uma busca para exibir …" at bounding box center [543, 295] width 745 height 98
click at [79, 194] on link "Resumo semanal de trabalho" at bounding box center [76, 196] width 92 height 18
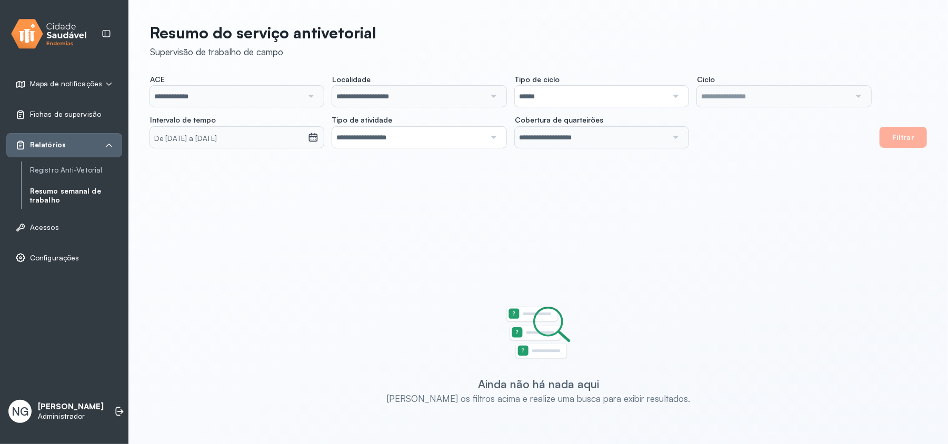
type input "**********"
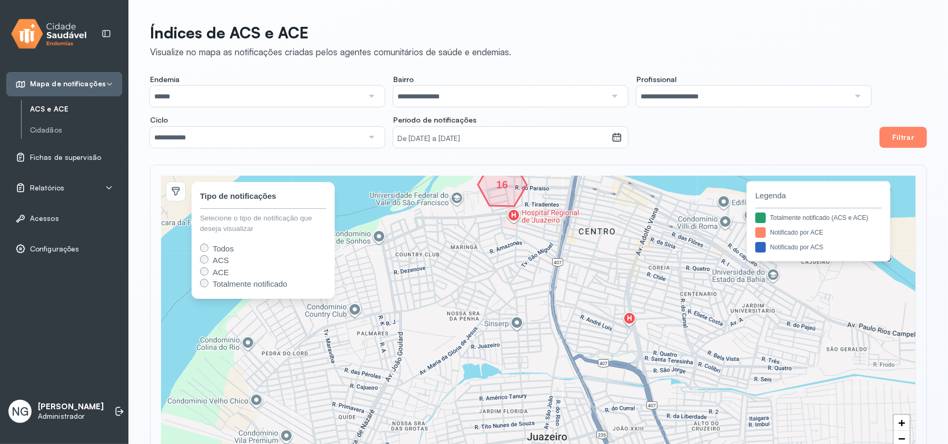
click at [67, 188] on div "Relatórios" at bounding box center [64, 188] width 98 height 11
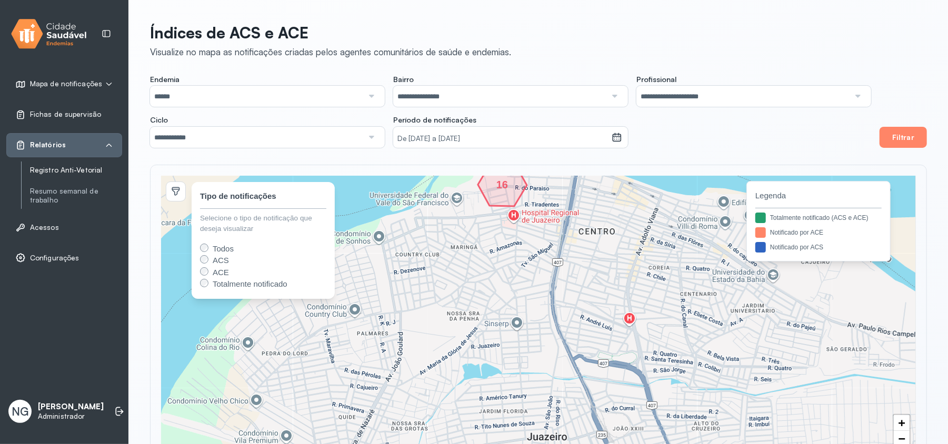
click at [67, 169] on link "Registro Anti-Vetorial" at bounding box center [76, 170] width 92 height 9
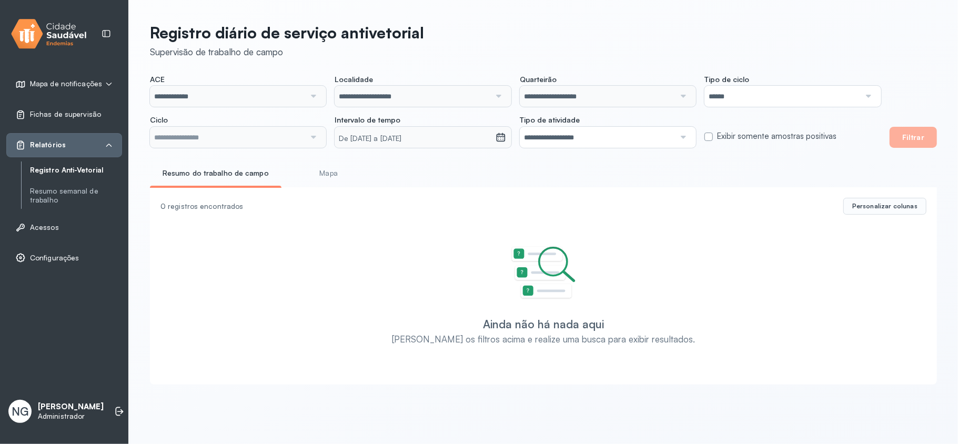
type input "**********"
click at [45, 200] on link "Resumo semanal de trabalho" at bounding box center [76, 196] width 92 height 18
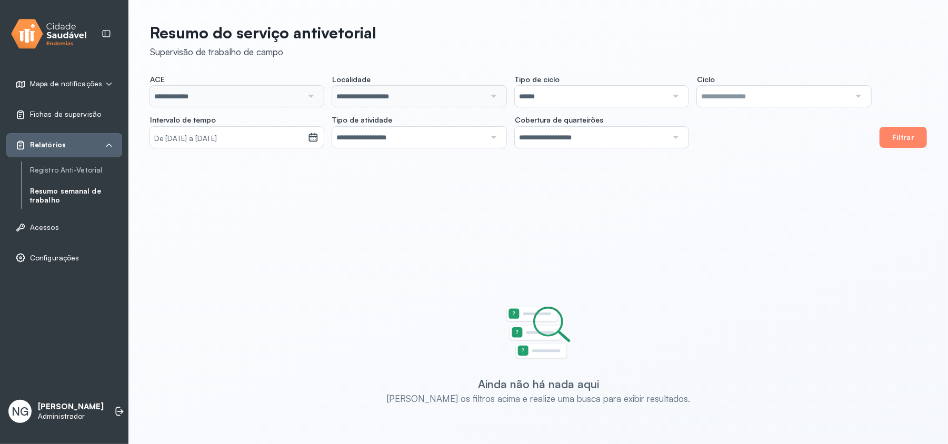
type input "**********"
click at [249, 139] on small "De [DATE] a [DATE]" at bounding box center [228, 139] width 149 height 11
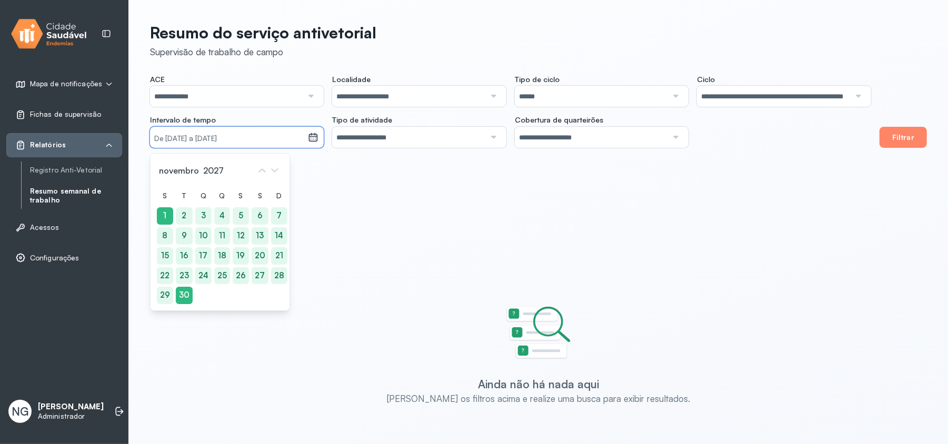
click at [402, 124] on label "Tipo de atividade" at bounding box center [419, 121] width 174 height 12
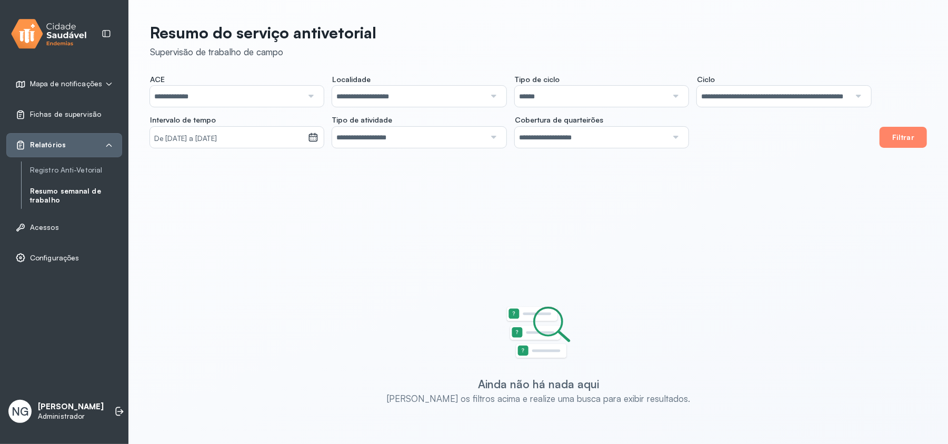
click at [718, 93] on input "**********" at bounding box center [773, 96] width 153 height 21
drag, startPoint x: 732, startPoint y: 156, endPoint x: 902, endPoint y: 145, distance: 170.9
click at [732, 157] on div "**********" at bounding box center [538, 223] width 819 height 446
click at [906, 129] on button "Filtrar" at bounding box center [902, 137] width 47 height 21
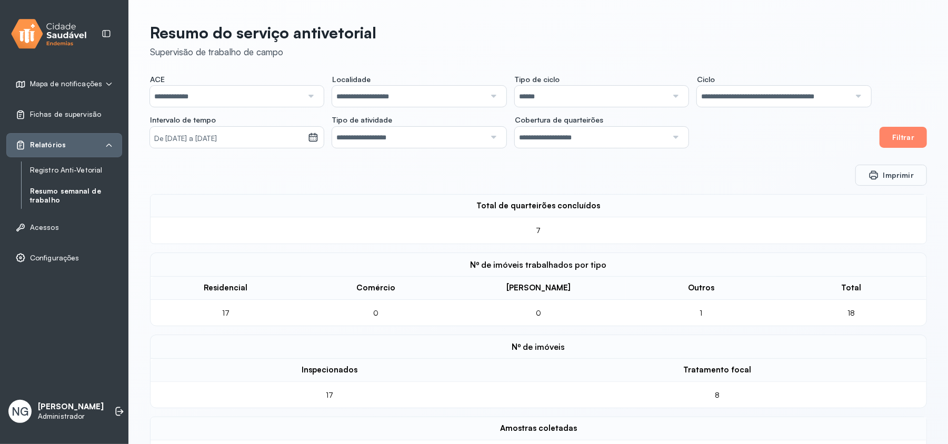
click at [67, 175] on link "Registro Anti-Vetorial" at bounding box center [76, 170] width 92 height 9
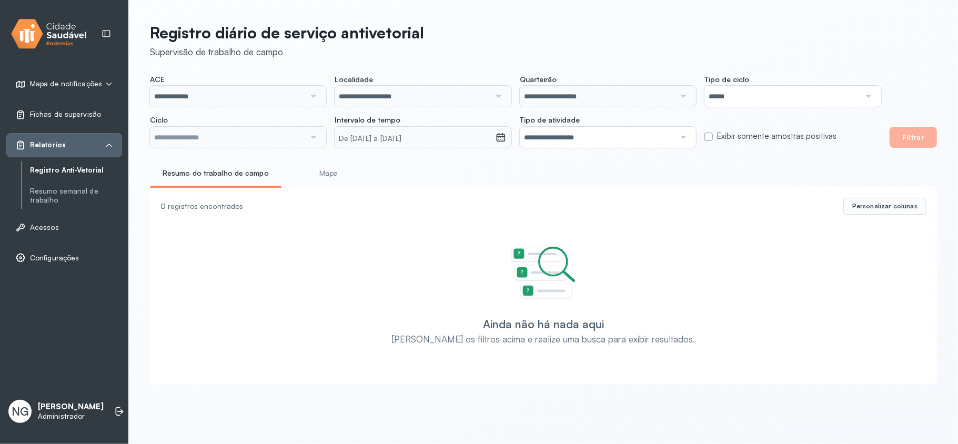
type input "**********"
click at [49, 194] on link "Resumo semanal de trabalho" at bounding box center [76, 196] width 92 height 18
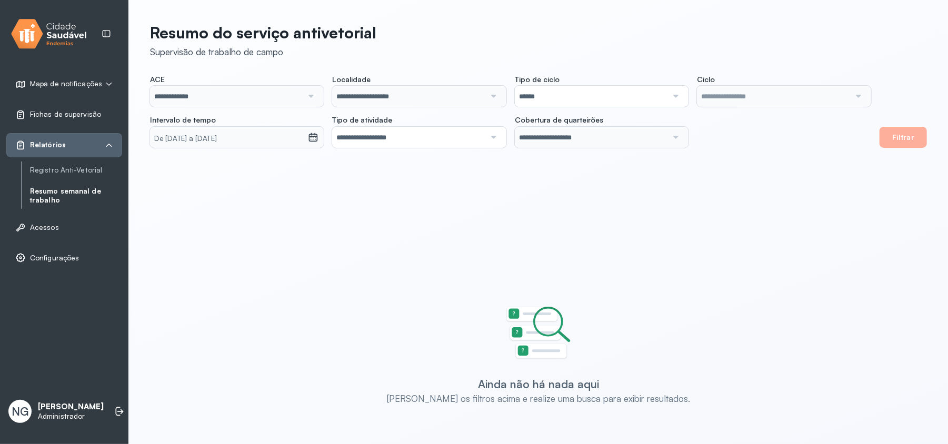
type input "**********"
click at [906, 142] on button "Filtrar" at bounding box center [902, 137] width 47 height 21
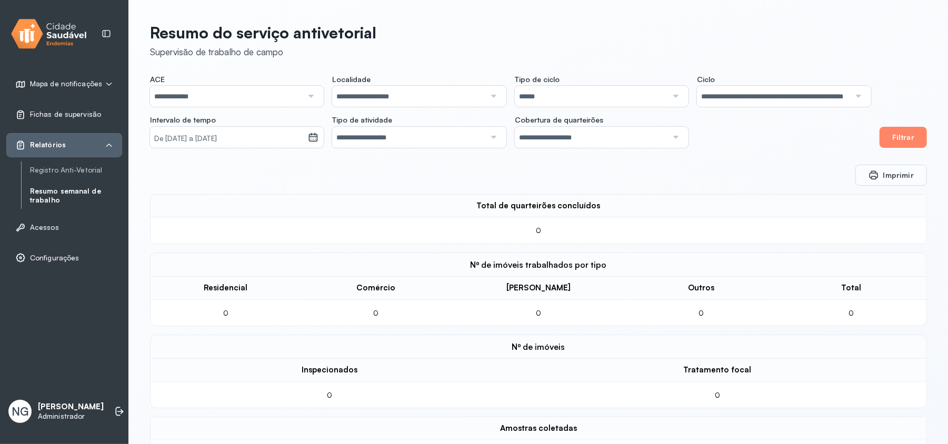
click at [607, 131] on input "**********" at bounding box center [591, 137] width 153 height 21
click at [742, 134] on div "**********" at bounding box center [510, 111] width 721 height 73
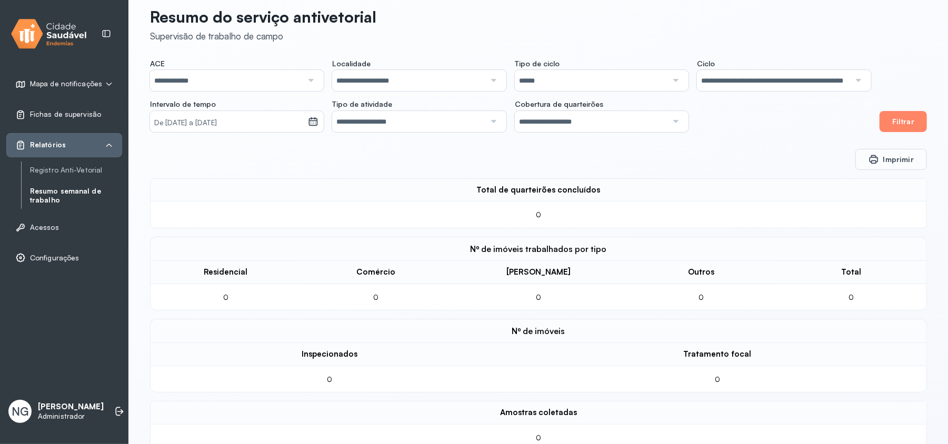
scroll to position [42, 0]
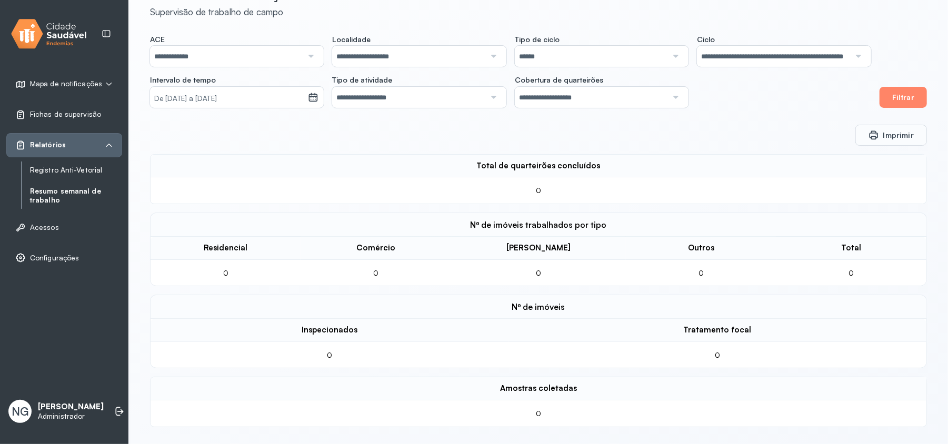
click at [71, 169] on link "Registro Anti-Vetorial" at bounding box center [76, 170] width 92 height 9
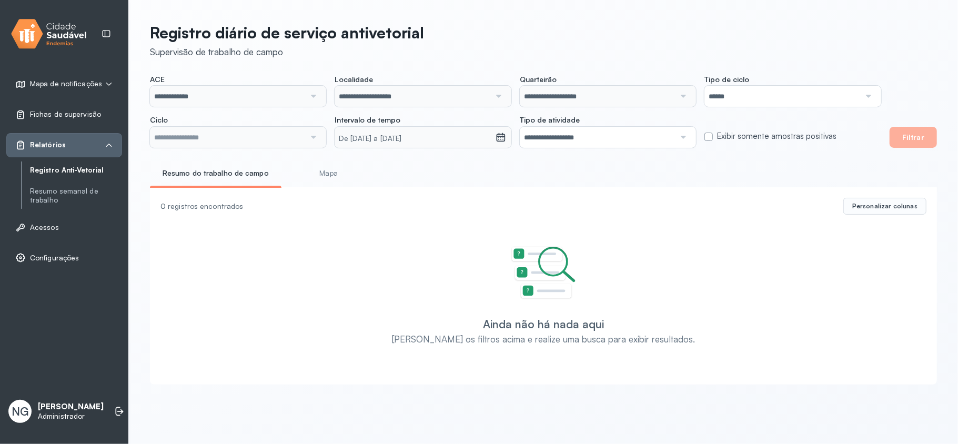
type input "**********"
click at [916, 135] on button "Filtrar" at bounding box center [913, 137] width 47 height 21
click at [274, 133] on input "**********" at bounding box center [227, 137] width 155 height 21
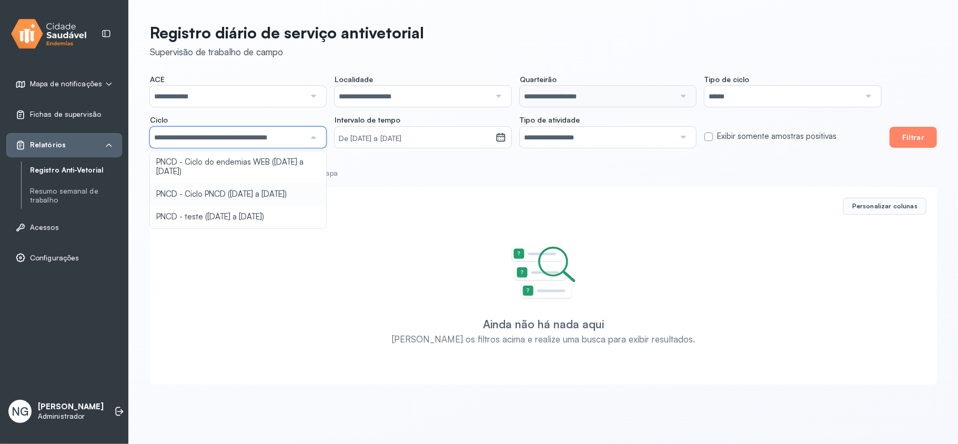
drag, startPoint x: 243, startPoint y: 195, endPoint x: 315, endPoint y: 182, distance: 72.8
click at [243, 196] on div "**********" at bounding box center [543, 201] width 829 height 402
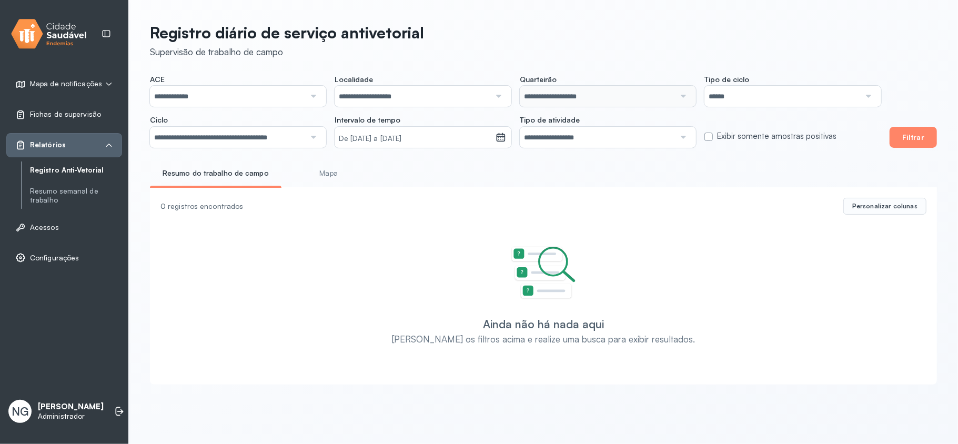
click at [931, 125] on div "**********" at bounding box center [543, 111] width 787 height 73
click at [921, 137] on button "Filtrar" at bounding box center [913, 137] width 47 height 21
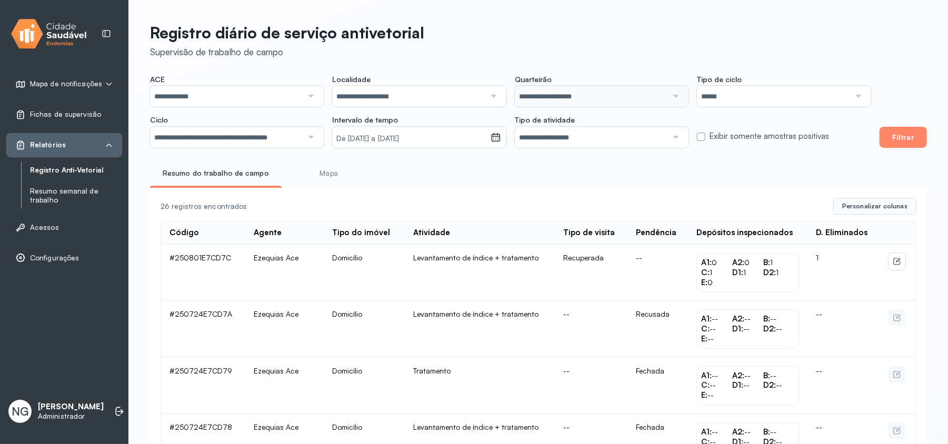
click at [57, 190] on link "Resumo semanal de trabalho" at bounding box center [76, 196] width 92 height 18
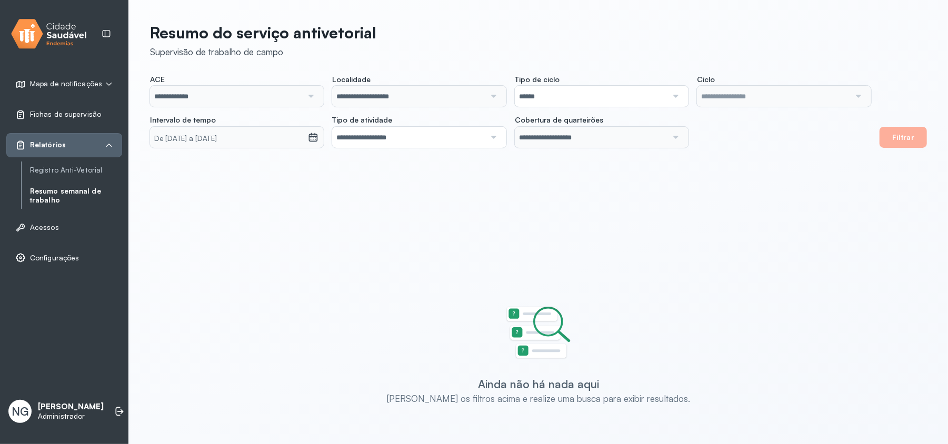
type input "**********"
click at [255, 139] on small "De [DATE] a [DATE]" at bounding box center [228, 139] width 149 height 11
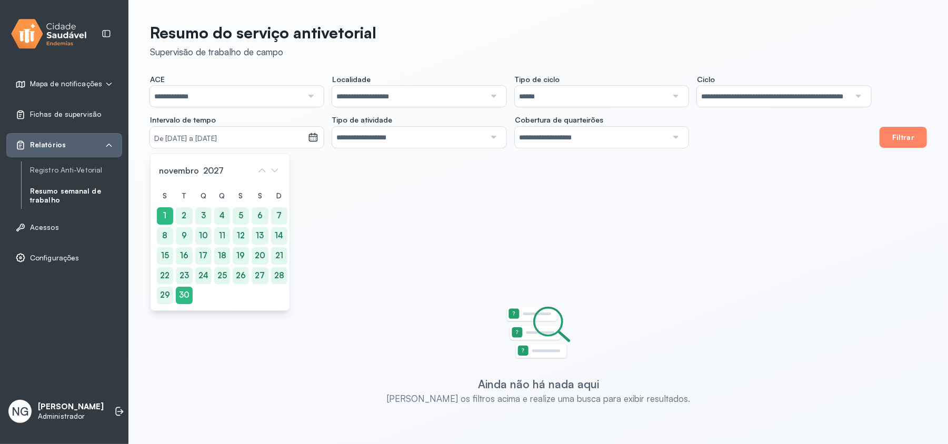
click at [754, 84] on label "Ciclo" at bounding box center [784, 81] width 174 height 12
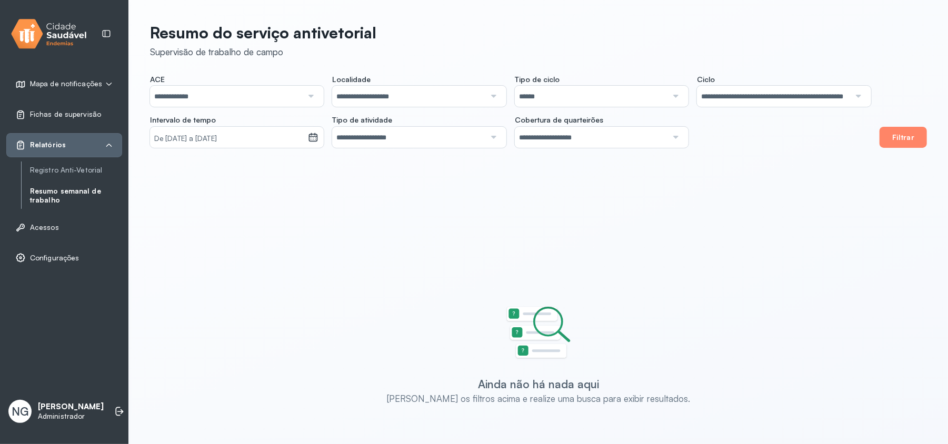
click at [749, 95] on input "**********" at bounding box center [773, 96] width 153 height 21
click at [744, 158] on div "**********" at bounding box center [538, 223] width 819 height 446
click at [916, 132] on button "Filtrar" at bounding box center [902, 137] width 47 height 21
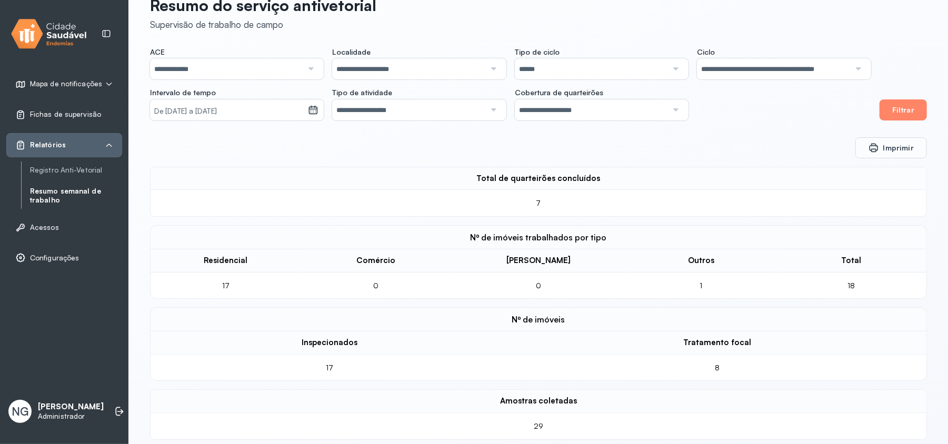
scroll to position [42, 0]
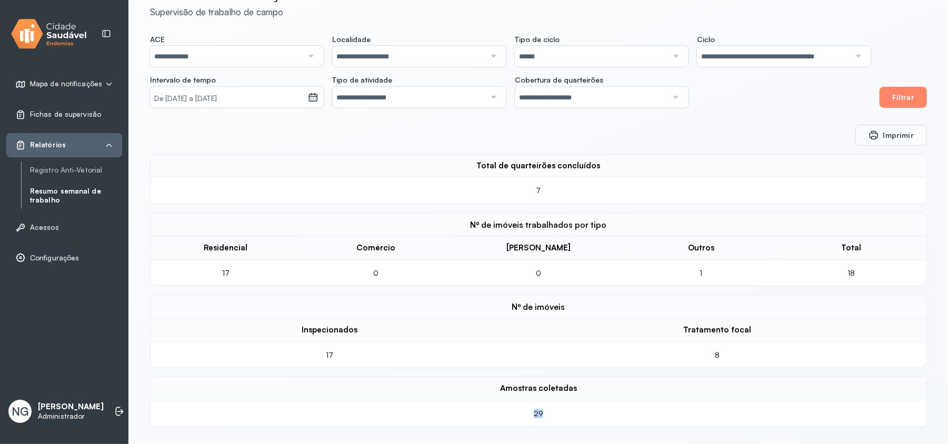
drag, startPoint x: 495, startPoint y: 402, endPoint x: 575, endPoint y: 414, distance: 80.8
click at [575, 414] on td "29" at bounding box center [539, 414] width 776 height 26
